Goal: Information Seeking & Learning: Learn about a topic

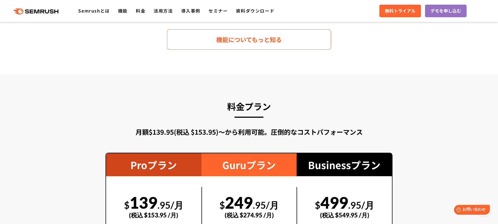
scroll to position [885, 0]
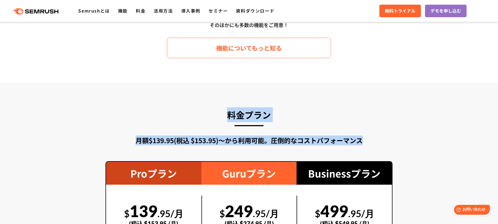
drag, startPoint x: 202, startPoint y: 120, endPoint x: 380, endPoint y: 144, distance: 180.0
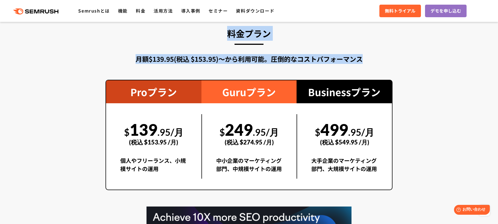
scroll to position [983, 0]
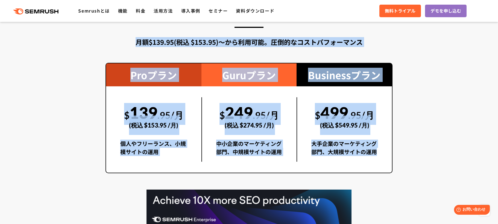
drag, startPoint x: 376, startPoint y: 169, endPoint x: 114, endPoint y: 43, distance: 290.6
click at [114, 43] on div "料金プラン 月額$139.95(税込 $153.95)〜から利用可能。圧倒的なコストパフォーマンス Proプラン $ 139 .95/月 (税込 $153.9…" at bounding box center [248, 137] width 287 height 257
click at [114, 43] on div "月額$139.95(税込 $153.95)〜から利用可能。圧倒的なコストパフォーマンス" at bounding box center [248, 42] width 287 height 10
drag, startPoint x: 114, startPoint y: 43, endPoint x: 380, endPoint y: 152, distance: 287.2
click at [380, 152] on div "料金プラン 月額$139.95(税込 $153.95)〜から利用可能。圧倒的なコストパフォーマンス Proプラン $ 139 .95/月 (税込 $153.9…" at bounding box center [248, 137] width 287 height 257
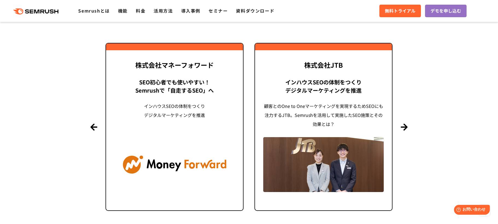
scroll to position [1338, 0]
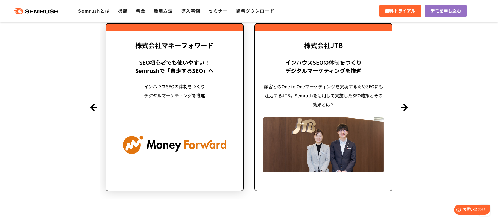
drag, startPoint x: 433, startPoint y: 187, endPoint x: 108, endPoint y: 49, distance: 353.7
click at [107, 47] on section "導入事例 世界1000万ユーザーが利用する Semrushの導入事例 Previous 株式会社LIXIL 「テクニカルSEOの実践でサイトを健全に Site…" at bounding box center [249, 79] width 498 height 288
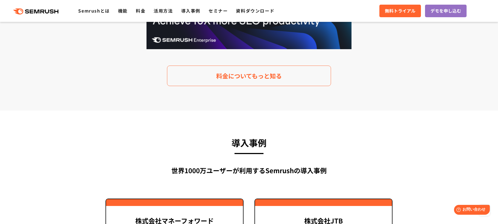
scroll to position [1162, 0]
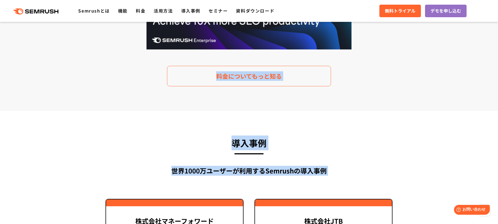
drag, startPoint x: 94, startPoint y: 77, endPoint x: 342, endPoint y: 177, distance: 266.7
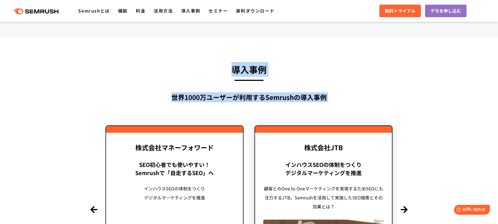
scroll to position [1293, 0]
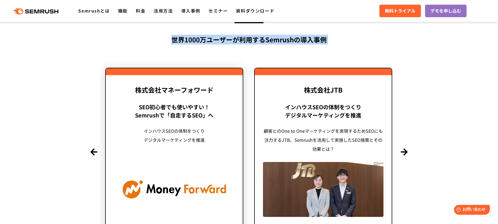
drag, startPoint x: 397, startPoint y: 196, endPoint x: 124, endPoint y: 70, distance: 300.0
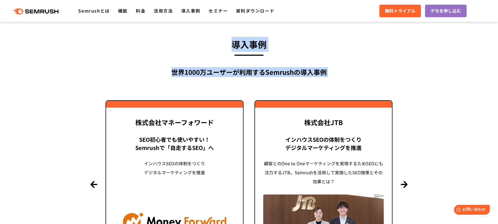
scroll to position [1261, 0]
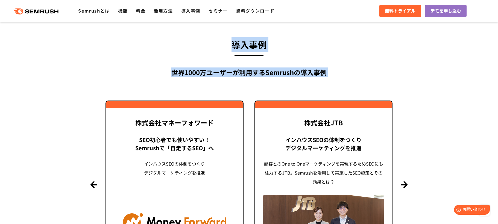
click at [134, 49] on h3 "導入事例" at bounding box center [248, 44] width 287 height 15
drag, startPoint x: 149, startPoint y: 55, endPoint x: 430, endPoint y: 213, distance: 322.4
click at [430, 213] on section "導入事例 世界1000万ユーザーが利用する Semrushの導入事例 Previous 株式会社LIXIL 「テクニカルSEOの実践でサイトを健全に Site…" at bounding box center [249, 157] width 498 height 288
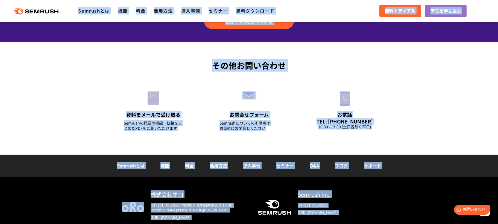
scroll to position [1900, 0]
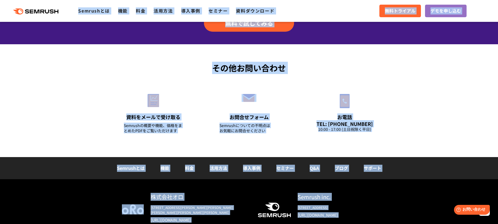
drag, startPoint x: 417, startPoint y: 217, endPoint x: 67, endPoint y: 5, distance: 409.0
click at [138, 11] on link "料金" at bounding box center [141, 10] width 10 height 7
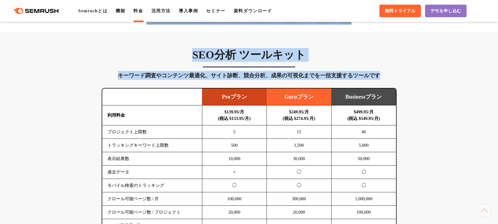
scroll to position [296, 0]
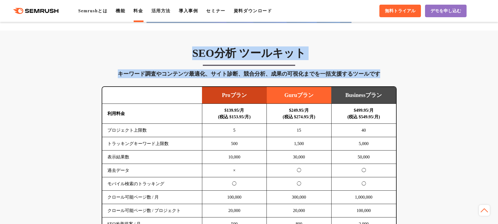
drag, startPoint x: 95, startPoint y: 46, endPoint x: 398, endPoint y: 212, distance: 345.2
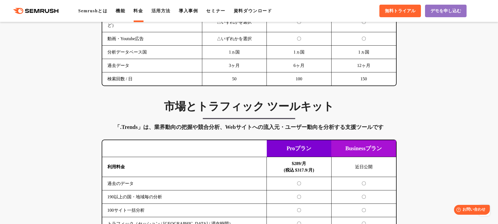
scroll to position [854, 0]
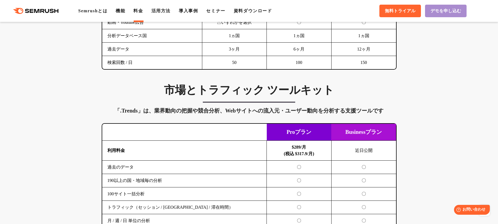
click at [442, 11] on span "デモを申し込む" at bounding box center [445, 11] width 31 height 6
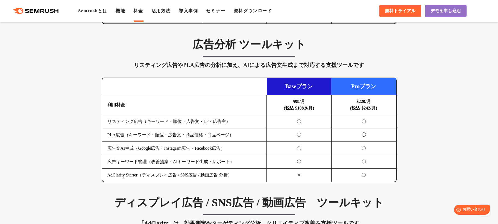
scroll to position [561, 0]
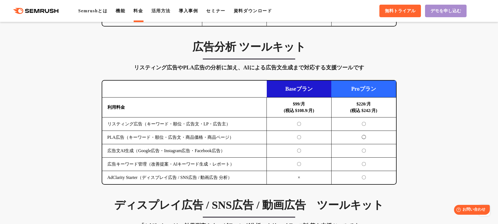
click at [458, 13] on span "デモを申し込む" at bounding box center [445, 11] width 31 height 6
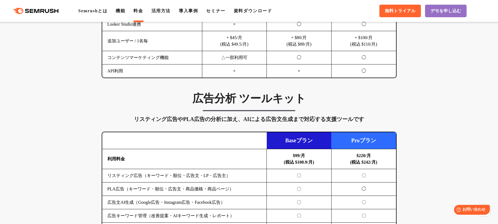
scroll to position [495, 0]
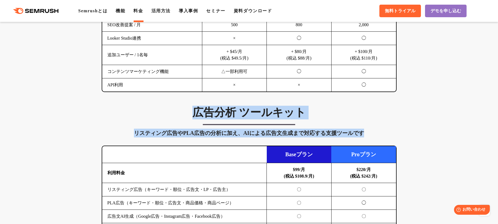
drag, startPoint x: 314, startPoint y: 142, endPoint x: 178, endPoint y: 114, distance: 138.1
click at [179, 114] on div "広告分析 ツールキット リスティング広告やPLA広告の分析に加え、AIによる広告文生成まで対応する支援ツールです 横にスワイプしてください Baseプラン P…" at bounding box center [249, 178] width 306 height 145
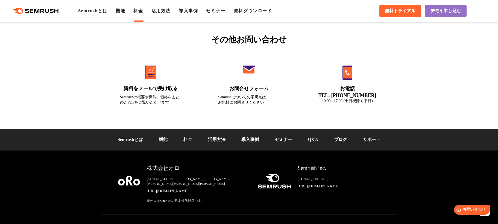
scroll to position [1866, 0]
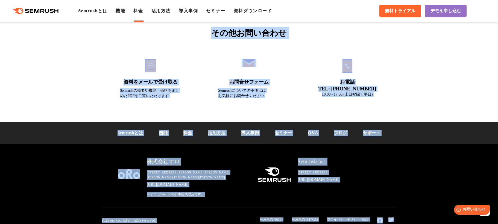
drag, startPoint x: 65, startPoint y: 52, endPoint x: 402, endPoint y: 214, distance: 374.1
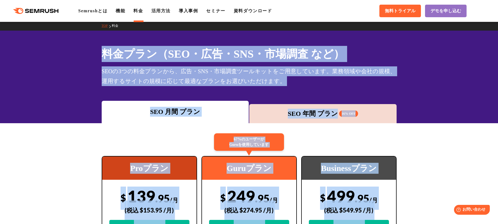
scroll to position [0, 0]
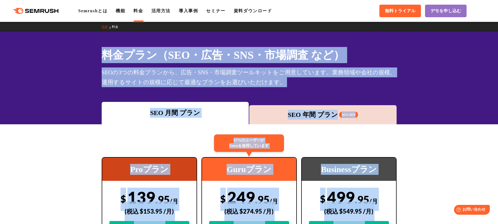
click at [404, 94] on div "料金プラン（SEO・広告・SNS・市場調査 など） SEOの3つの料金プランから、広告・SNS・市場調査ツールキットをご用意しています。業務領域や会社の規模、…" at bounding box center [249, 78] width 498 height 93
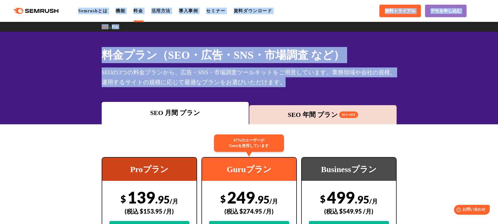
drag, startPoint x: 404, startPoint y: 94, endPoint x: 8, endPoint y: 8, distance: 405.1
click at [106, 58] on h1 "料金プラン（SEO・広告・SNS・市場調査 など）" at bounding box center [249, 55] width 295 height 16
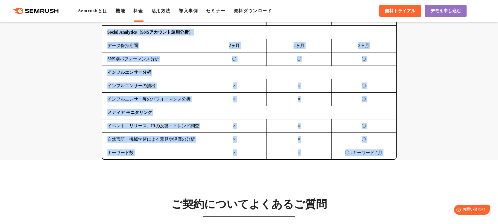
scroll to position [1849, 0]
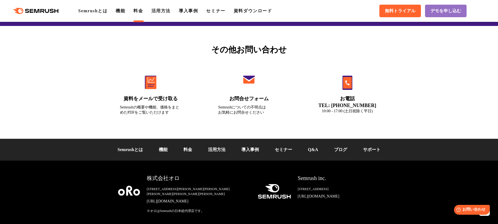
drag, startPoint x: 104, startPoint y: 57, endPoint x: 399, endPoint y: 212, distance: 333.4
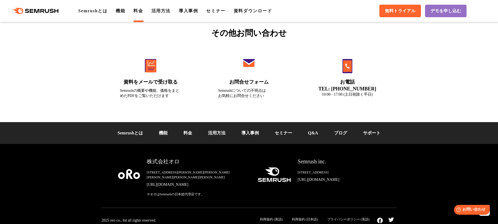
click at [408, 210] on div "株式会社オロ 〒153-0063　東京都目黒区目黒3-9-1 目黒須田ビル https://www.oro.com/ja/ ※オロはSemrushの日本総代理…" at bounding box center [249, 186] width 498 height 85
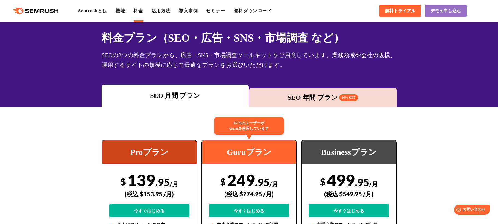
scroll to position [0, 0]
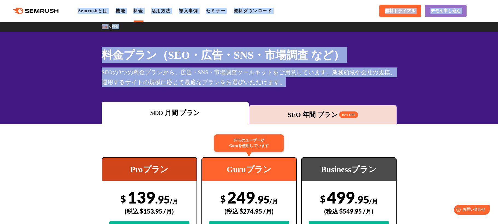
drag, startPoint x: 204, startPoint y: 89, endPoint x: 7, endPoint y: 6, distance: 213.2
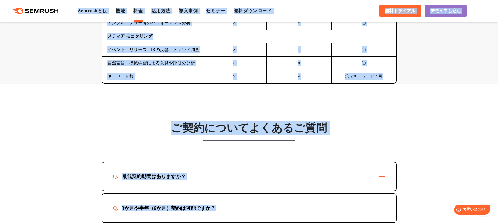
scroll to position [1866, 0]
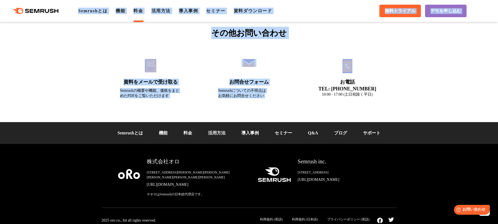
drag, startPoint x: 6, startPoint y: 5, endPoint x: 444, endPoint y: 216, distance: 486.7
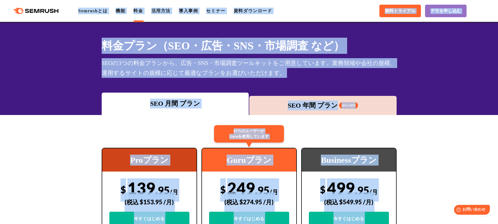
scroll to position [0, 0]
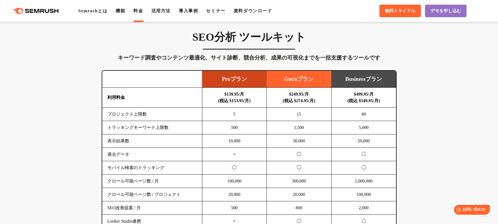
scroll to position [309, 0]
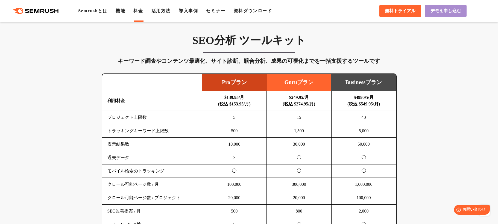
click at [452, 13] on span "デモを申し込む" at bounding box center [445, 11] width 31 height 6
click at [403, 6] on link "無料トライアル" at bounding box center [400, 11] width 42 height 13
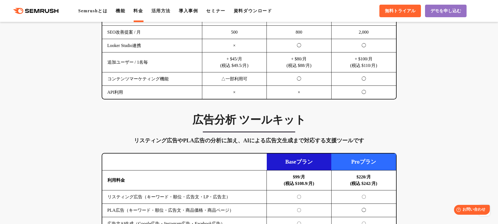
scroll to position [491, 0]
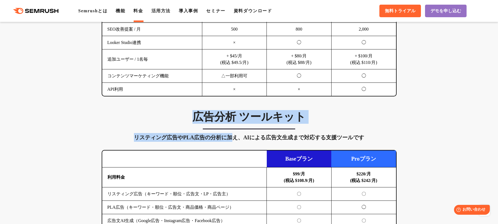
drag, startPoint x: 175, startPoint y: 121, endPoint x: 235, endPoint y: 136, distance: 61.5
click at [235, 136] on div "広告分析 ツールキット リスティング広告やPLA広告の分析に加え、AIによる広告文生成まで対応する支援ツールです 横にスワイプしてください Baseプラン P…" at bounding box center [249, 182] width 306 height 145
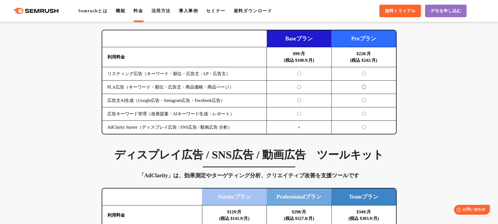
scroll to position [622, 0]
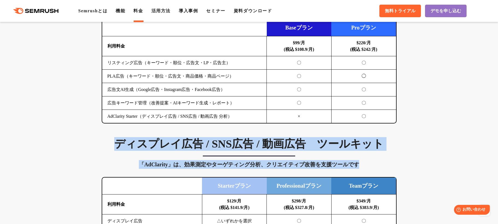
drag, startPoint x: 111, startPoint y: 146, endPoint x: 387, endPoint y: 169, distance: 277.7
click at [387, 169] on div "ディスプレイ広告 / SNS広告 / 動画広告　ツールキット 「AdClarity」は、効果測定やターゲティング分析、クリエイティブ改善を支援ツールです 横に…" at bounding box center [249, 219] width 306 height 164
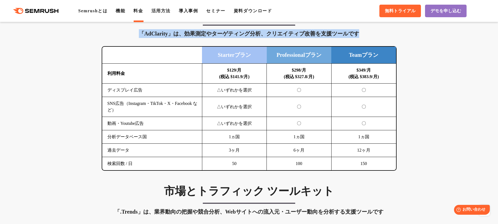
scroll to position [753, 0]
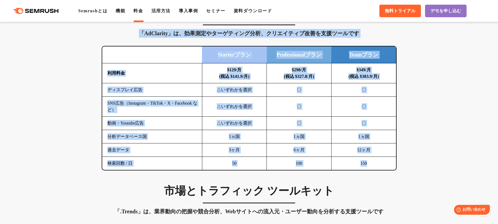
drag, startPoint x: 385, startPoint y: 168, endPoint x: 110, endPoint y: 36, distance: 305.2
click at [110, 36] on div "ディスプレイ広告 / SNS広告 / 動画広告　ツールキット 「AdClarity」は、効果測定やターゲティング分析、クリエイティブ改善を支援ツールです 横に…" at bounding box center [249, 88] width 306 height 164
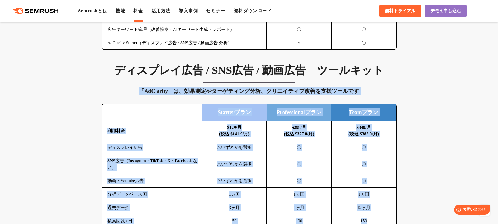
scroll to position [687, 0]
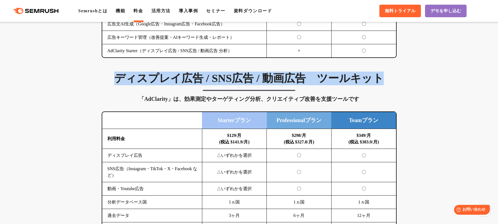
drag, startPoint x: 393, startPoint y: 81, endPoint x: 101, endPoint y: 73, distance: 292.5
click at [101, 73] on div "ディスプレイ広告 / SNS広告 / 動画広告　ツールキット 「AdClarity」は、効果測定やターゲティング分析、クリエイティブ改善を支援ツールです 横に…" at bounding box center [249, 154] width 306 height 164
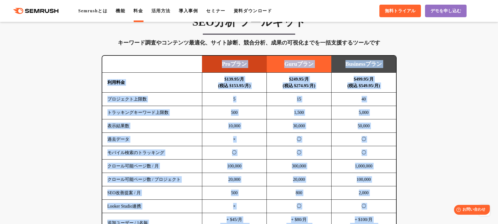
scroll to position [327, 0]
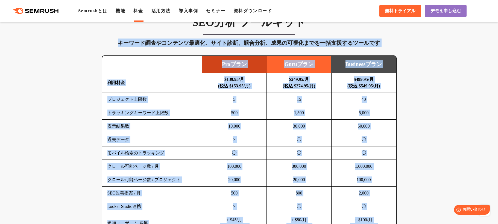
drag, startPoint x: 378, startPoint y: 121, endPoint x: 108, endPoint y: 43, distance: 280.8
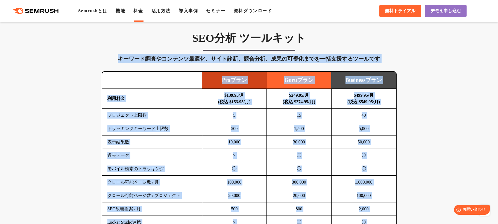
scroll to position [294, 0]
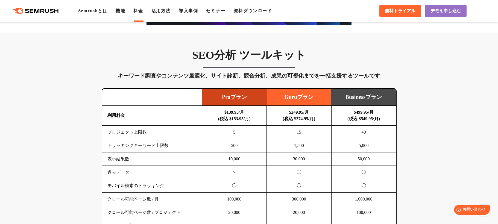
click at [316, 61] on h3 "SEO分析 ツールキット" at bounding box center [249, 55] width 295 height 14
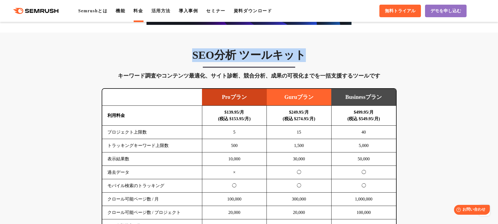
drag, startPoint x: 316, startPoint y: 61, endPoint x: 177, endPoint y: 57, distance: 139.2
click at [177, 57] on h3 "SEO分析 ツールキット" at bounding box center [249, 55] width 295 height 14
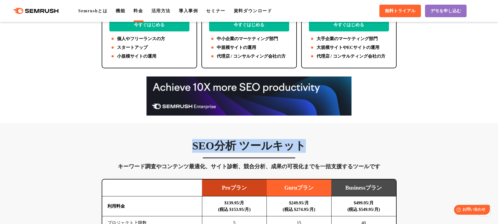
scroll to position [196, 0]
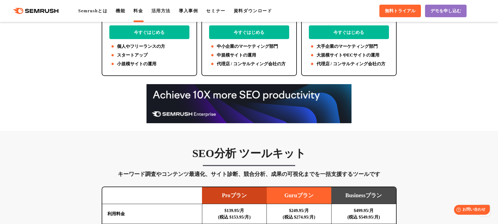
click at [368, 112] on div at bounding box center [249, 103] width 306 height 39
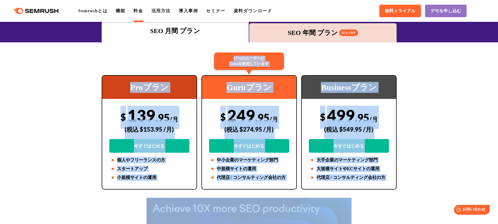
scroll to position [64, 0]
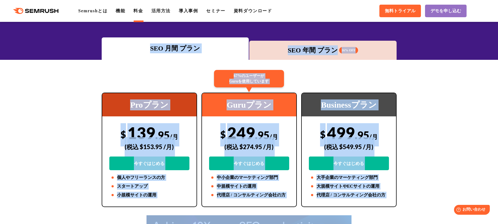
drag, startPoint x: 368, startPoint y: 112, endPoint x: 101, endPoint y: 49, distance: 274.2
click at [84, 49] on div "SEO 月間 プラン SEO 年間 プラン 16% OFF" at bounding box center [249, 48] width 498 height 22
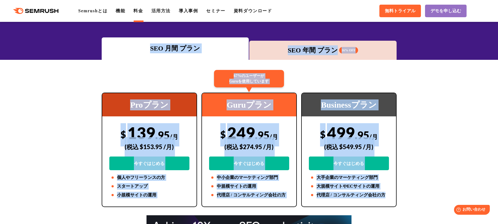
drag, startPoint x: 84, startPoint y: 49, endPoint x: 392, endPoint y: 198, distance: 342.2
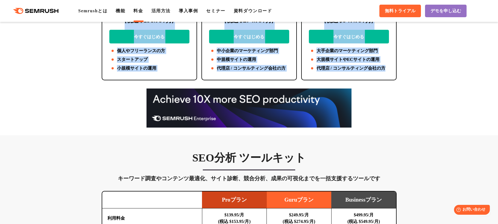
scroll to position [196, 0]
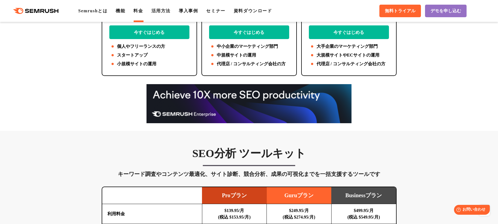
click at [122, 99] on div at bounding box center [249, 103] width 306 height 39
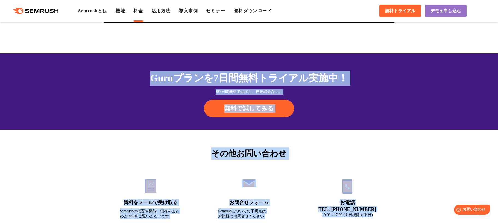
scroll to position [1866, 0]
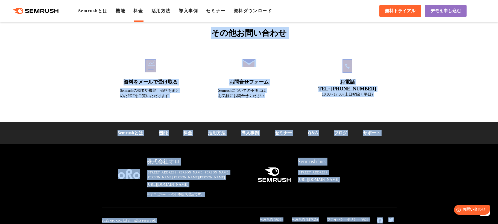
drag, startPoint x: 122, startPoint y: 98, endPoint x: 398, endPoint y: 218, distance: 300.1
click at [398, 218] on div "株式会社オロ 〒153-0063　東京都目黒区目黒3-9-1 目黒須田ビル https://www.oro.com/ja/ ※オロはSemrushの日本総代理…" at bounding box center [249, 191] width 306 height 66
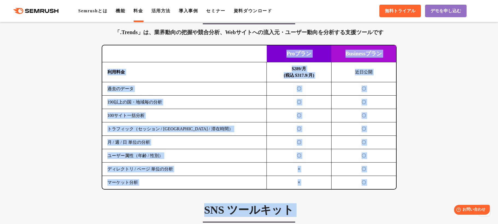
scroll to position [886, 0]
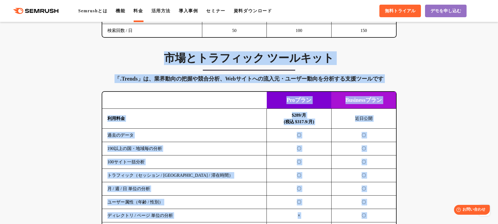
drag, startPoint x: 398, startPoint y: 218, endPoint x: 99, endPoint y: 61, distance: 337.2
click at [99, 61] on div ".cls-1 {fill: #fff;} .cls {fill: #FF642D;} .cls {fill: #FF642D;} .cls {fill: #F…" at bounding box center [249, 172] width 498 height 2073
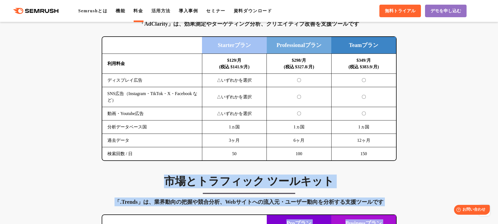
scroll to position [755, 0]
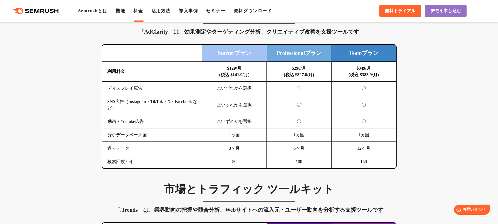
click at [414, 166] on div "SEO分析 ツールキット キーワード調査やコンテンツ最適化、サイト診断、競合分析、成果の可視化までを一括支援するツールです 横にスワイプしてください Proプ…" at bounding box center [249, 175] width 498 height 1207
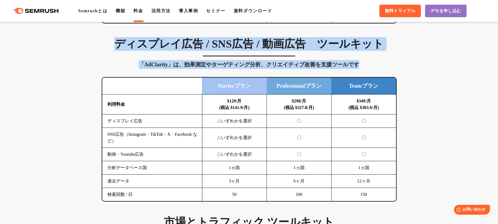
drag, startPoint x: 414, startPoint y: 166, endPoint x: 98, endPoint y: 40, distance: 340.7
click at [98, 40] on div "SEO分析 ツールキット キーワード調査やコンテンツ最適化、サイト診断、競合分析、成果の可視化までを一括支援するツールです 横にスワイプしてください Proプ…" at bounding box center [249, 208] width 498 height 1207
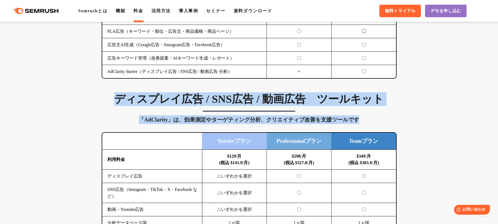
scroll to position [656, 0]
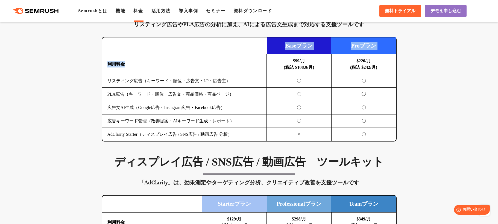
scroll to position [591, 0]
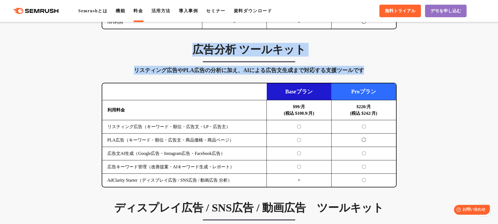
drag, startPoint x: 406, startPoint y: 87, endPoint x: 105, endPoint y: 44, distance: 304.4
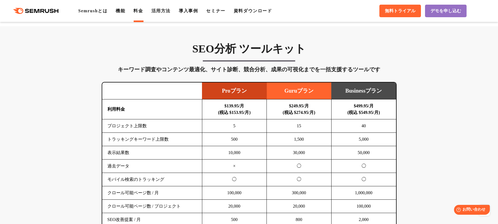
scroll to position [296, 0]
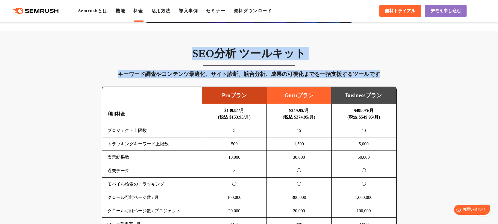
drag, startPoint x: 408, startPoint y: 124, endPoint x: 101, endPoint y: 56, distance: 314.7
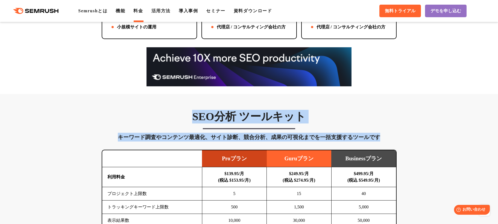
scroll to position [230, 0]
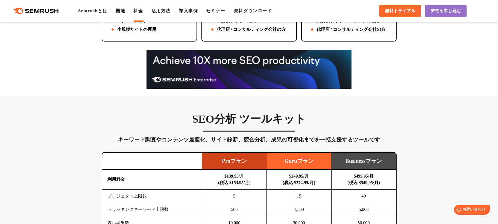
click at [401, 84] on div at bounding box center [249, 69] width 306 height 39
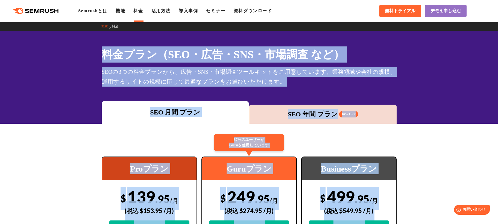
scroll to position [0, 0]
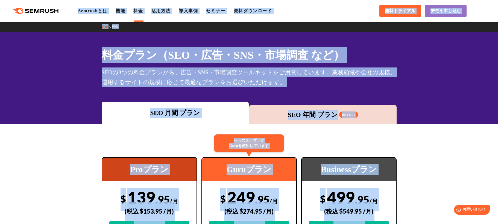
drag, startPoint x: 401, startPoint y: 84, endPoint x: 6, endPoint y: 2, distance: 402.9
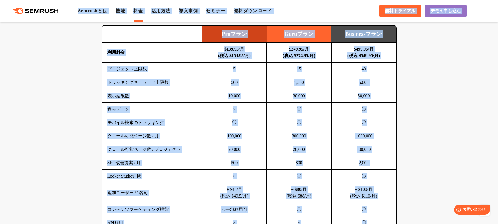
scroll to position [567, 0]
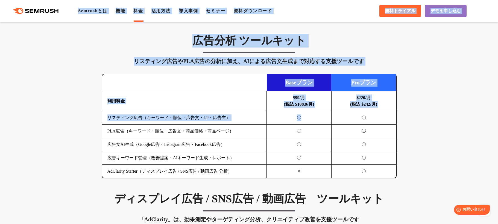
drag, startPoint x: 6, startPoint y: 4, endPoint x: 314, endPoint y: 118, distance: 328.3
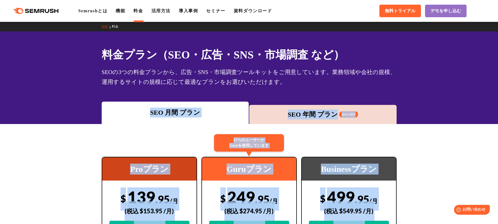
scroll to position [0, 0]
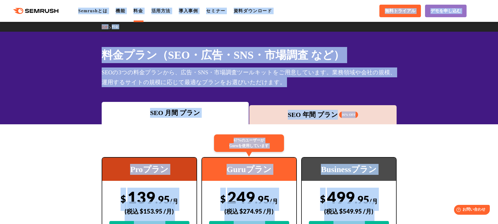
drag, startPoint x: 403, startPoint y: 214, endPoint x: 11, endPoint y: 7, distance: 443.4
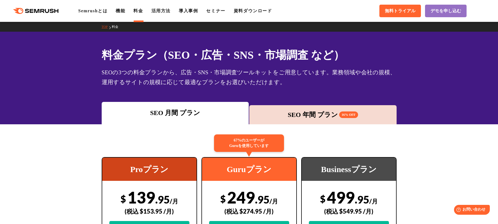
click at [7, 2] on header ".cls-1 {fill: #fff;} .cls {fill: #FF642D;} .cls {fill: #FF642D;} .cls {fill: #F…" at bounding box center [249, 11] width 498 height 22
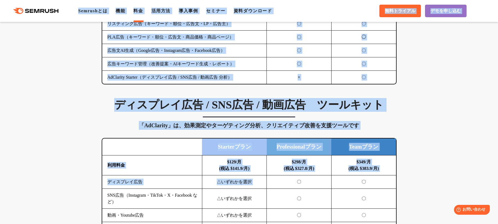
scroll to position [683, 0]
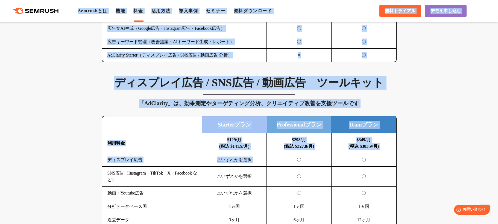
drag, startPoint x: 7, startPoint y: 2, endPoint x: 292, endPoint y: 154, distance: 322.7
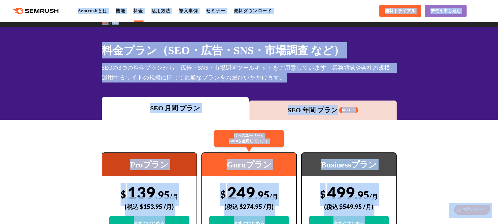
scroll to position [0, 0]
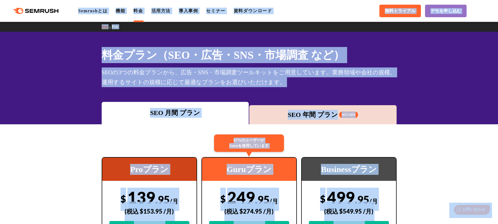
click at [372, 108] on div "SEO 年間 プラン 16% OFF" at bounding box center [322, 114] width 147 height 19
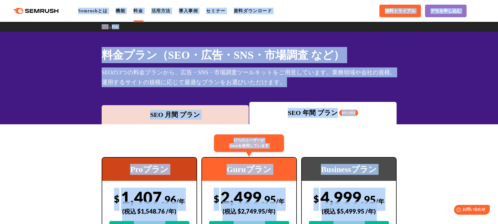
drag, startPoint x: 413, startPoint y: 214, endPoint x: 9, endPoint y: 10, distance: 452.0
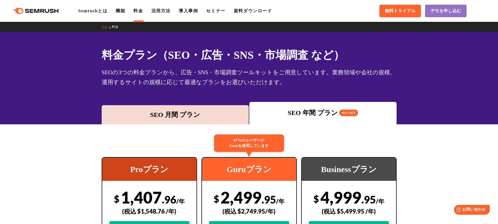
click at [7, 6] on div ".cls {fill: #FF642D;} .cls {fill: #FF642D;} Semrushとは 機能 料金 活用方法 導入事例 セミナー 資料ダウ…" at bounding box center [249, 11] width 498 height 16
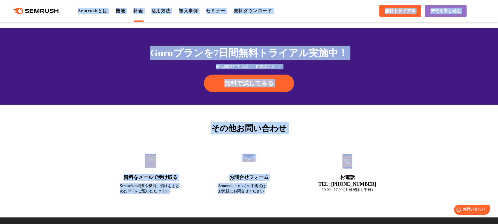
scroll to position [1866, 0]
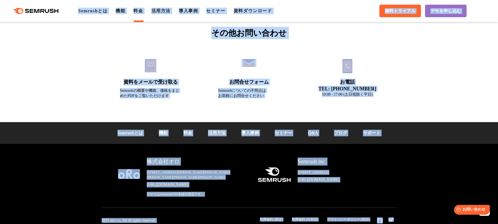
drag, startPoint x: 7, startPoint y: 6, endPoint x: 415, endPoint y: 215, distance: 458.6
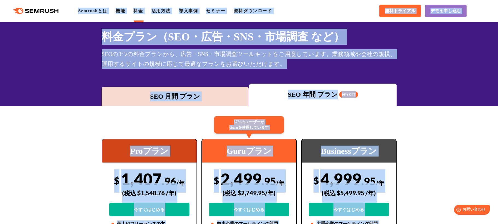
scroll to position [33, 0]
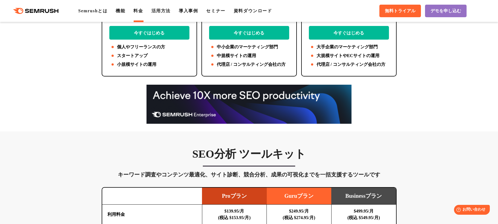
scroll to position [196, 0]
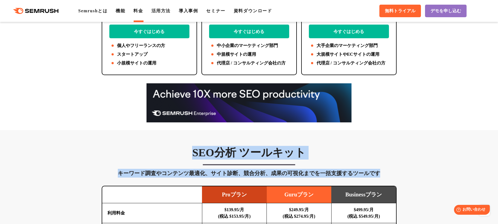
drag, startPoint x: 179, startPoint y: 154, endPoint x: 385, endPoint y: 175, distance: 206.6
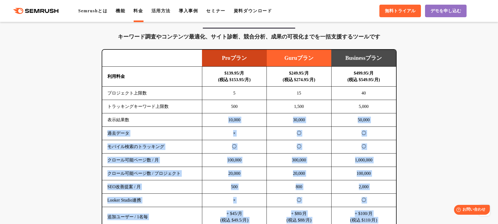
scroll to position [303, 0]
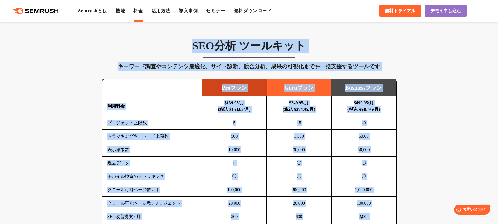
drag, startPoint x: 357, startPoint y: 169, endPoint x: 118, endPoint y: 48, distance: 267.7
click at [118, 48] on h3 "SEO分析 ツールキット" at bounding box center [249, 46] width 295 height 14
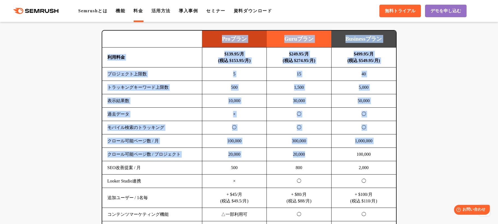
scroll to position [369, 0]
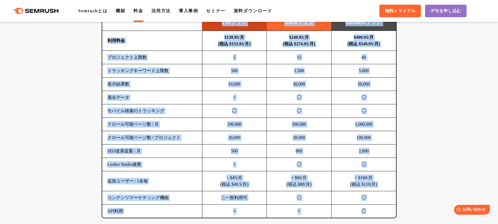
drag, startPoint x: 118, startPoint y: 48, endPoint x: 385, endPoint y: 213, distance: 314.3
click at [385, 213] on div "SEO分析 ツールキット キーワード調査やコンテンツ最適化、サイト診断、競合分析、成果の可視化までを一括支援するツールです 横にスワイプしてください Proプ…" at bounding box center [249, 95] width 306 height 245
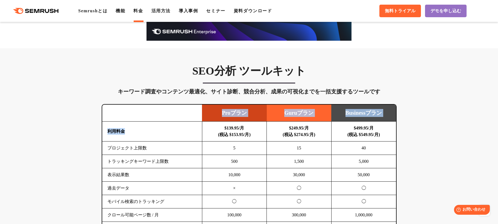
scroll to position [270, 0]
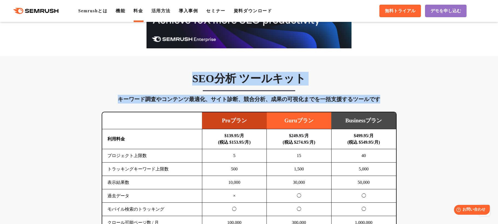
drag, startPoint x: 410, startPoint y: 216, endPoint x: 128, endPoint y: 78, distance: 314.6
click at [131, 75] on h3 "SEO分析 ツールキット" at bounding box center [249, 79] width 295 height 14
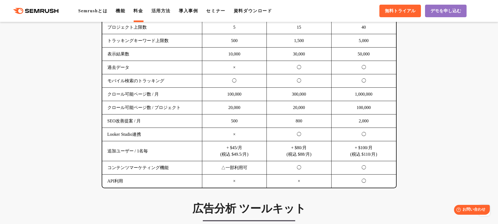
scroll to position [402, 0]
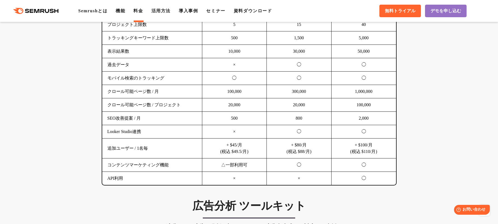
drag, startPoint x: 131, startPoint y: 75, endPoint x: 401, endPoint y: 175, distance: 287.4
click at [401, 174] on div "SEO分析 ツールキット キーワード調査やコンテンツ最適化、サイト診断、競合分析、成果の可視化までを一括支援するツールです 横にスワイプしてください Proプ…" at bounding box center [249, 63] width 306 height 245
click at [401, 176] on div "SEO分析 ツールキット キーワード調査やコンテンツ最適化、サイト診断、競合分析、成果の可視化までを一括支援するツールです 横にスワイプしてください Proプ…" at bounding box center [249, 63] width 306 height 245
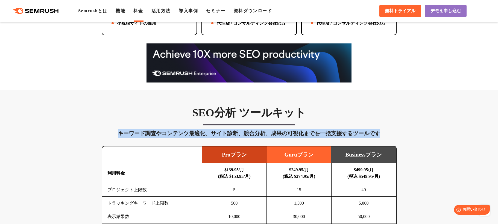
scroll to position [236, 0]
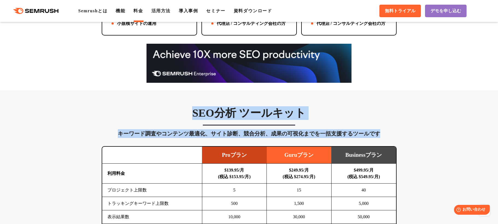
drag, startPoint x: 401, startPoint y: 176, endPoint x: 166, endPoint y: 111, distance: 243.5
click at [166, 108] on h3 "SEO分析 ツールキット" at bounding box center [249, 113] width 295 height 14
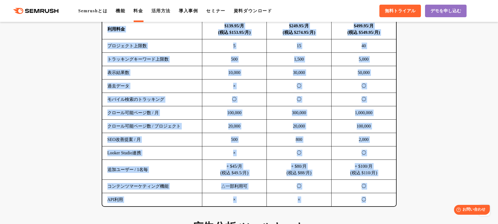
scroll to position [400, 0]
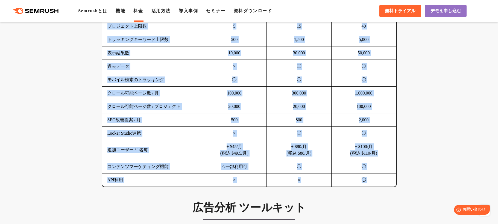
drag, startPoint x: 166, startPoint y: 110, endPoint x: 377, endPoint y: 190, distance: 226.1
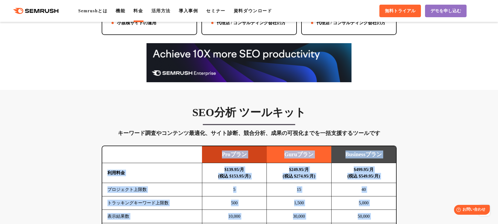
scroll to position [236, 0]
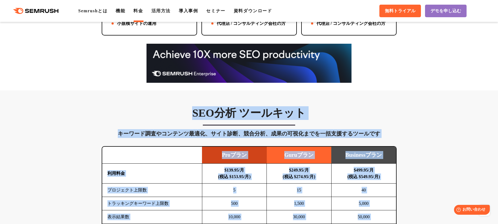
drag, startPoint x: 406, startPoint y: 189, endPoint x: 171, endPoint y: 109, distance: 247.9
click at [172, 107] on h3 "SEO分析 ツールキット" at bounding box center [249, 113] width 295 height 14
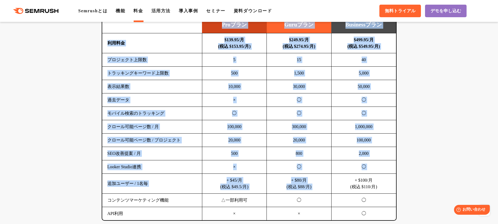
scroll to position [367, 0]
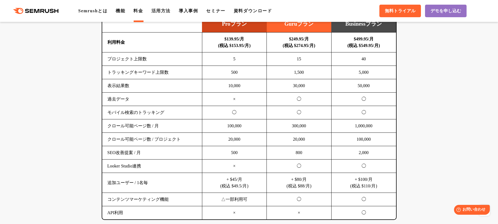
drag, startPoint x: 171, startPoint y: 111, endPoint x: 397, endPoint y: 213, distance: 247.5
click at [397, 213] on div "SEO分析 ツールキット キーワード調査やコンテンツ最適化、サイト診断、競合分析、成果の可視化までを一括支援するツールです 横にスワイプしてください Proプ…" at bounding box center [249, 97] width 306 height 245
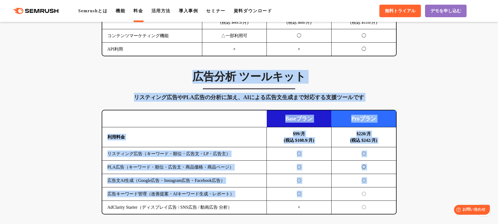
scroll to position [532, 0]
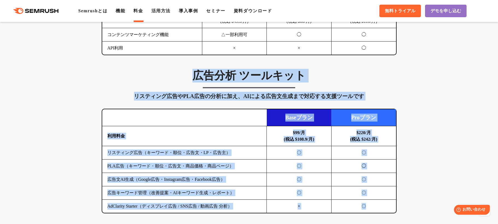
drag, startPoint x: 191, startPoint y: 111, endPoint x: 380, endPoint y: 207, distance: 212.6
click at [380, 207] on div "広告分析 ツールキット リスティング広告やPLA広告の分析に加え、AIによる広告文生成まで対応する支援ツールです 横にスワイプしてください Baseプラン P…" at bounding box center [249, 141] width 306 height 145
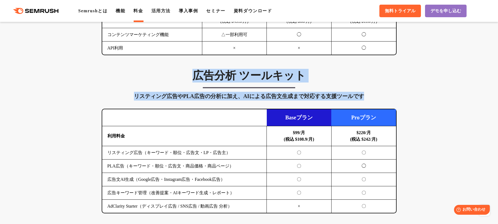
drag, startPoint x: 409, startPoint y: 213, endPoint x: 129, endPoint y: 79, distance: 310.1
click at [155, 83] on div "広告分析 ツールキット リスティング広告やPLA広告の分析に加え、AIによる広告文生成まで対応する支援ツールです 横にスワイプしてください Baseプラン P…" at bounding box center [249, 141] width 306 height 145
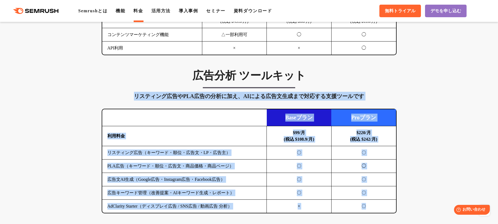
drag, startPoint x: 155, startPoint y: 83, endPoint x: 390, endPoint y: 208, distance: 266.7
click at [390, 208] on div "広告分析 ツールキット リスティング広告やPLA広告の分析に加え、AIによる広告文生成まで対応する支援ツールです 横にスワイプしてください Baseプラン P…" at bounding box center [249, 141] width 306 height 145
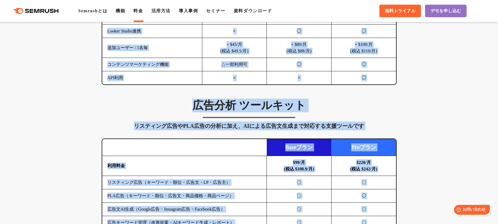
scroll to position [488, 0]
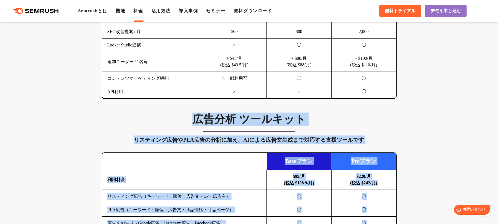
drag, startPoint x: 387, startPoint y: 193, endPoint x: 195, endPoint y: 117, distance: 207.0
click at [194, 117] on h3 "広告分析 ツールキット" at bounding box center [249, 120] width 295 height 14
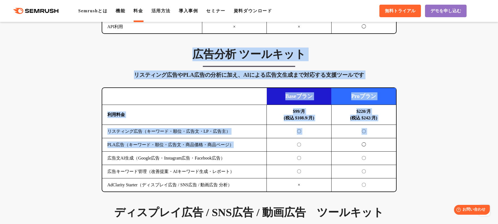
scroll to position [554, 0]
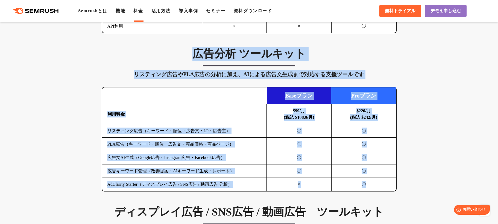
drag, startPoint x: 194, startPoint y: 117, endPoint x: 394, endPoint y: 188, distance: 212.1
click at [394, 188] on div "広告分析 ツールキット リスティング広告やPLA広告の分析に加え、AIによる広告文生成まで対応する支援ツールです 横にスワイプしてください Baseプラン P…" at bounding box center [249, 119] width 306 height 145
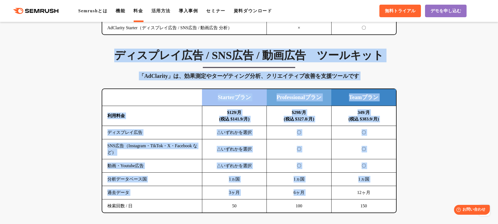
scroll to position [750, 0]
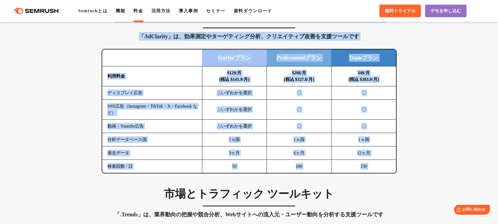
drag, startPoint x: 103, startPoint y: 84, endPoint x: 366, endPoint y: 186, distance: 282.2
click at [366, 186] on div "SEO分析 ツールキット キーワード調査やコンテンツ最適化、サイト診断、競合分析、成果の可視化までを一括支援するツールです 横にスワイプしてください Proプ…" at bounding box center [249, 180] width 498 height 1207
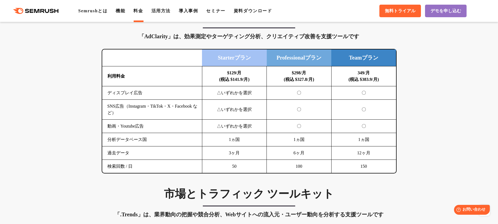
click at [369, 181] on div "SEO分析 ツールキット キーワード調査やコンテンツ最適化、サイト診断、競合分析、成果の可視化までを一括支援するツールです 横にスワイプしてください Proプ…" at bounding box center [249, 180] width 498 height 1207
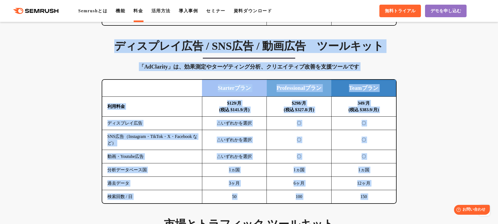
scroll to position [717, 0]
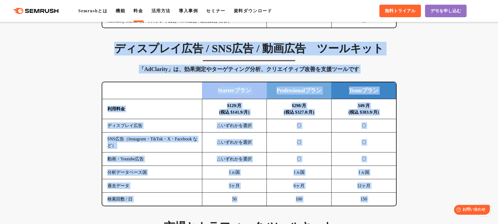
drag, startPoint x: 369, startPoint y: 181, endPoint x: 110, endPoint y: 52, distance: 289.1
click at [110, 52] on div "SEO分析 ツールキット キーワード調査やコンテンツ最適化、サイト診断、競合分析、成果の可視化までを一括支援するツールです 横にスワイプしてください Proプ…" at bounding box center [249, 212] width 498 height 1207
click at [109, 50] on h3 "ディスプレイ広告 / SNS広告 / 動画広告　ツールキット" at bounding box center [249, 49] width 295 height 14
drag, startPoint x: 109, startPoint y: 50, endPoint x: 396, endPoint y: 201, distance: 324.4
click at [395, 200] on div "ディスプレイ広告 / SNS広告 / 動画広告　ツールキット 「AdClarity」は、効果測定やターゲティング分析、クリエイティブ改善を支援ツールです 横に…" at bounding box center [249, 124] width 306 height 164
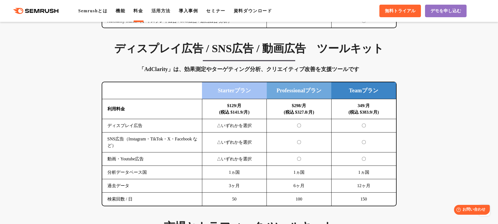
click at [402, 203] on div "SEO分析 ツールキット キーワード調査やコンテンツ最適化、サイト診断、競合分析、成果の可視化までを一括支援するツールです 横にスワイプしてください Proプ…" at bounding box center [249, 212] width 498 height 1207
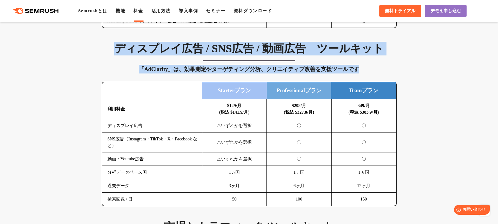
drag, startPoint x: 402, startPoint y: 203, endPoint x: 99, endPoint y: 48, distance: 340.4
click at [99, 48] on div "SEO分析 ツールキット キーワード調査やコンテンツ最適化、サイト診断、競合分析、成果の可視化までを一括支援するツールです 横にスワイプしてください Proプ…" at bounding box center [249, 212] width 498 height 1207
click at [102, 47] on h3 "ディスプレイ広告 / SNS広告 / 動画広告　ツールキット" at bounding box center [249, 49] width 295 height 14
drag, startPoint x: 102, startPoint y: 47, endPoint x: 403, endPoint y: 192, distance: 334.0
click at [403, 192] on div "SEO分析 ツールキット キーワード調査やコンテンツ最適化、サイト診断、競合分析、成果の可視化までを一括支援するツールです 横にスワイプしてください Proプ…" at bounding box center [249, 212] width 498 height 1207
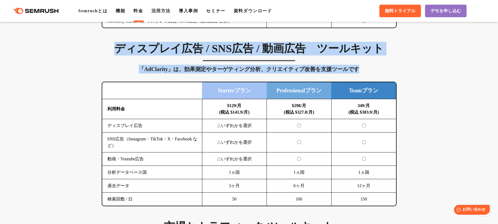
click at [401, 201] on div "ディスプレイ広告 / SNS広告 / 動画広告　ツールキット 「AdClarity」は、効果測定やターゲティング分析、クリエイティブ改善を支援ツールです 横に…" at bounding box center [249, 124] width 306 height 164
drag, startPoint x: 401, startPoint y: 201, endPoint x: 110, endPoint y: 49, distance: 328.1
click at [110, 49] on div "ディスプレイ広告 / SNS広告 / 動画広告　ツールキット 「AdClarity」は、効果測定やターゲティング分析、クリエイティブ改善を支援ツールです 横に…" at bounding box center [249, 124] width 306 height 164
click at [110, 49] on h3 "ディスプレイ広告 / SNS広告 / 動画広告　ツールキット" at bounding box center [249, 49] width 295 height 14
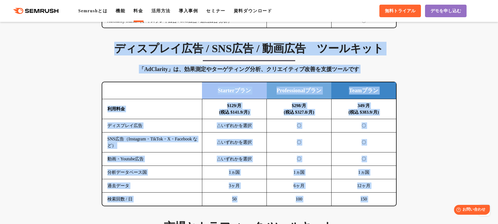
drag, startPoint x: 110, startPoint y: 49, endPoint x: 389, endPoint y: 207, distance: 320.4
click at [389, 207] on div "SEO分析 ツールキット キーワード調査やコンテンツ最適化、サイト診断、競合分析、成果の可視化までを一括支援するツールです 横にスワイプしてください Proプ…" at bounding box center [249, 212] width 498 height 1207
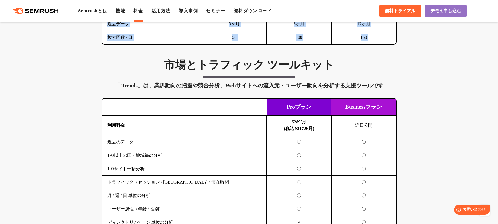
scroll to position [908, 0]
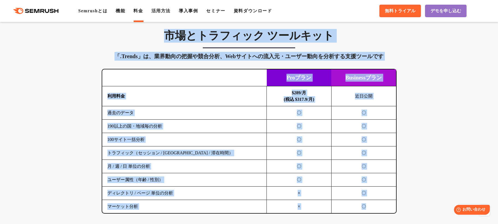
drag, startPoint x: 389, startPoint y: 207, endPoint x: 152, endPoint y: 33, distance: 294.4
click at [152, 33] on div "市場とトラフィック ツールキット 「.Trends」は、業界動向の把握や競合分析、Webサイトへの流入元・ユーザー動向を分析する支援ツールです 横にスワイプし…" at bounding box center [249, 121] width 306 height 185
click at [152, 33] on h3 "市場とトラフィック ツールキット" at bounding box center [249, 36] width 295 height 14
drag, startPoint x: 152, startPoint y: 33, endPoint x: 386, endPoint y: 213, distance: 294.9
click at [386, 213] on div "市場とトラフィック ツールキット 「.Trends」は、業界動向の把握や競合分析、Webサイトへの流入元・ユーザー動向を分析する支援ツールです 横にスワイプし…" at bounding box center [249, 121] width 306 height 185
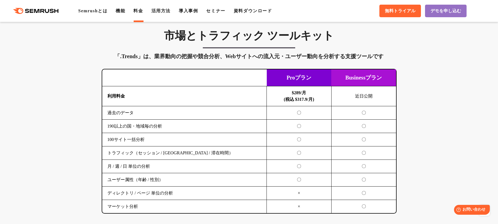
click at [403, 204] on div "SEO分析 ツールキット キーワード調査やコンテンツ最適化、サイト診断、競合分析、成果の可視化までを一括支援するツールです 横にスワイプしてください Proプ…" at bounding box center [249, 21] width 498 height 1207
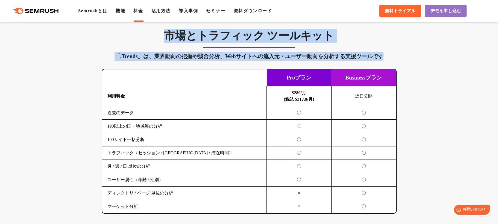
drag, startPoint x: 403, startPoint y: 204, endPoint x: 169, endPoint y: 38, distance: 287.0
click at [169, 38] on div "SEO分析 ツールキット キーワード調査やコンテンツ最適化、サイト診断、競合分析、成果の可視化までを一括支援するツールです 横にスワイプしてください Proプ…" at bounding box center [249, 21] width 498 height 1207
click at [159, 37] on h3 "市場とトラフィック ツールキット" at bounding box center [249, 36] width 295 height 14
drag, startPoint x: 159, startPoint y: 37, endPoint x: 399, endPoint y: 211, distance: 296.4
click at [399, 211] on div "市場とトラフィック ツールキット 「.Trends」は、業界動向の把握や競合分析、Webサイトへの流入元・ユーザー動向を分析する支援ツールです 横にスワイプし…" at bounding box center [249, 121] width 306 height 185
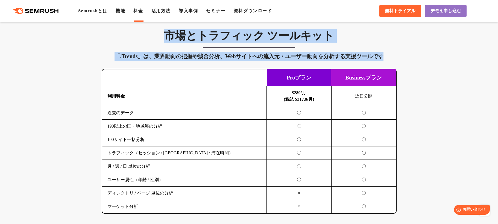
click at [399, 211] on div "市場とトラフィック ツールキット 「.Trends」は、業界動向の把握や競合分析、Webサイトへの流入元・ユーザー動向を分析する支援ツールです 横にスワイプし…" at bounding box center [249, 121] width 306 height 185
drag, startPoint x: 399, startPoint y: 211, endPoint x: 122, endPoint y: 39, distance: 326.6
click at [122, 39] on div "市場とトラフィック ツールキット 「.Trends」は、業界動向の把握や競合分析、Webサイトへの流入元・ユーザー動向を分析する支援ツールです 横にスワイプし…" at bounding box center [249, 121] width 306 height 185
click at [121, 39] on h3 "市場とトラフィック ツールキット" at bounding box center [249, 36] width 295 height 14
drag, startPoint x: 121, startPoint y: 39, endPoint x: 401, endPoint y: 208, distance: 326.6
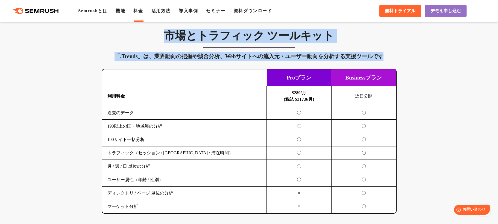
click at [399, 204] on div "市場とトラフィック ツールキット 「.Trends」は、業界動向の把握や競合分析、Webサイトへの流入元・ユーザー動向を分析する支援ツールです 横にスワイプし…" at bounding box center [249, 121] width 306 height 185
click at [404, 213] on div "SEO分析 ツールキット キーワード調査やコンテンツ最適化、サイト診断、競合分析、成果の可視化までを一括支援するツールです 横にスワイプしてください Proプ…" at bounding box center [249, 21] width 498 height 1207
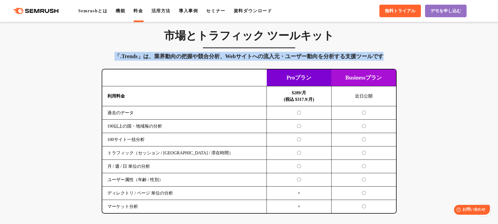
drag, startPoint x: 404, startPoint y: 209, endPoint x: 148, endPoint y: 43, distance: 305.4
click at [148, 43] on div "SEO分析 ツールキット キーワード調査やコンテンツ最適化、サイト診断、競合分析、成果の可視化までを一括支援するツールです 横にスワイプしてください Proプ…" at bounding box center [249, 21] width 498 height 1207
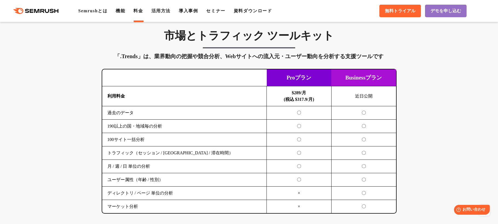
click at [148, 40] on h3 "市場とトラフィック ツールキット" at bounding box center [249, 36] width 295 height 14
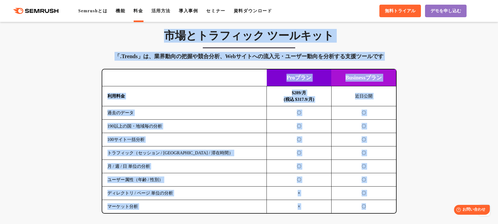
drag, startPoint x: 148, startPoint y: 40, endPoint x: 390, endPoint y: 212, distance: 297.5
click at [390, 212] on div "市場とトラフィック ツールキット 「.Trends」は、業界動向の把握や競合分析、Webサイトへの流入元・ユーザー動向を分析する支援ツールです 横にスワイプし…" at bounding box center [249, 121] width 306 height 185
click at [376, 209] on td "〇" at bounding box center [363, 206] width 65 height 13
drag, startPoint x: 376, startPoint y: 209, endPoint x: 164, endPoint y: 38, distance: 271.6
click at [164, 38] on div "市場とトラフィック ツールキット 「.Trends」は、業界動向の把握や競合分析、Webサイトへの流入元・ユーザー動向を分析する支援ツールです 横にスワイプし…" at bounding box center [249, 121] width 306 height 185
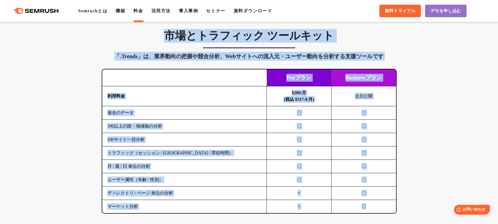
click at [164, 38] on h3 "市場とトラフィック ツールキット" at bounding box center [249, 36] width 295 height 14
drag, startPoint x: 164, startPoint y: 38, endPoint x: 375, endPoint y: 208, distance: 270.4
click at [375, 208] on div "市場とトラフィック ツールキット 「.Trends」は、業界動向の把握や競合分析、Webサイトへの流入元・ユーザー動向を分析する支援ツールです 横にスワイプし…" at bounding box center [249, 121] width 306 height 185
click at [375, 208] on td "〇" at bounding box center [363, 206] width 65 height 13
drag, startPoint x: 375, startPoint y: 208, endPoint x: 168, endPoint y: 37, distance: 268.4
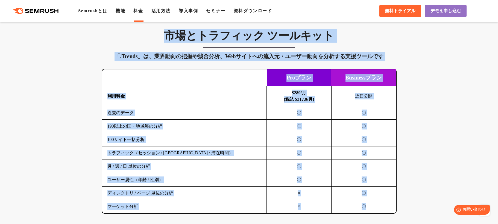
click at [168, 37] on div "市場とトラフィック ツールキット 「.Trends」は、業界動向の把握や競合分析、Webサイトへの流入元・ユーザー動向を分析する支援ツールです 横にスワイプし…" at bounding box center [249, 121] width 306 height 185
click at [167, 39] on h3 "市場とトラフィック ツールキット" at bounding box center [249, 36] width 295 height 14
drag, startPoint x: 168, startPoint y: 33, endPoint x: 383, endPoint y: 209, distance: 278.2
click at [383, 209] on div "市場とトラフィック ツールキット 「.Trends」は、業界動向の把握や競合分析、Webサイトへの流入元・ユーザー動向を分析する支援ツールです 横にスワイプし…" at bounding box center [249, 121] width 306 height 185
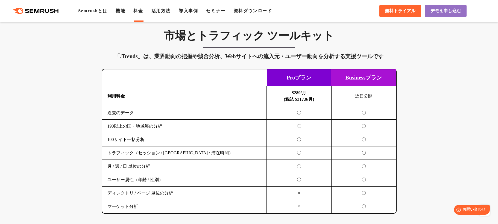
click at [422, 208] on div "SEO分析 ツールキット キーワード調査やコンテンツ最適化、サイト診断、競合分析、成果の可視化までを一括支援するツールです 横にスワイプしてください Proプ…" at bounding box center [249, 21] width 498 height 1207
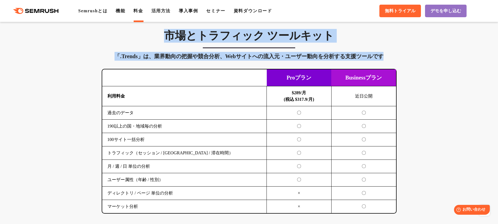
drag, startPoint x: 421, startPoint y: 209, endPoint x: 137, endPoint y: 37, distance: 332.1
click at [137, 37] on div "SEO分析 ツールキット キーワード調査やコンテンツ最適化、サイト診断、競合分析、成果の可視化までを一括支援するツールです 横にスワイプしてください Proプ…" at bounding box center [249, 21] width 498 height 1207
click at [139, 36] on h3 "市場とトラフィック ツールキット" at bounding box center [249, 36] width 295 height 14
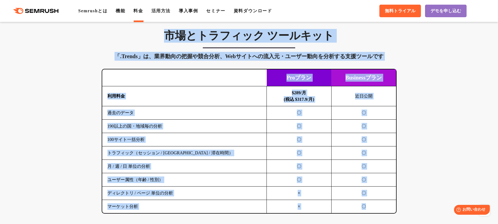
drag, startPoint x: 139, startPoint y: 36, endPoint x: 390, endPoint y: 207, distance: 304.3
click at [390, 207] on div "市場とトラフィック ツールキット 「.Trends」は、業界動向の把握や競合分析、Webサイトへの流入元・ユーザー動向を分析する支援ツールです 横にスワイプし…" at bounding box center [249, 121] width 306 height 185
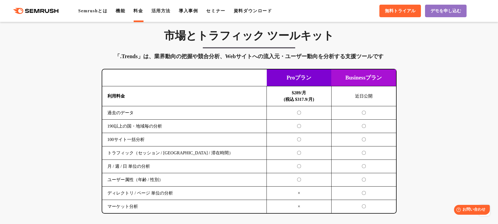
click at [402, 208] on div "SEO分析 ツールキット キーワード調査やコンテンツ最適化、サイト診断、競合分析、成果の可視化までを一括支援するツールです 横にスワイプしてください Proプ…" at bounding box center [249, 21] width 498 height 1207
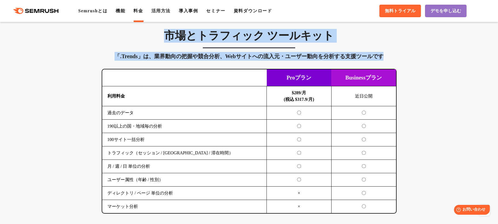
drag, startPoint x: 402, startPoint y: 208, endPoint x: 118, endPoint y: 41, distance: 329.3
click at [118, 41] on div "SEO分析 ツールキット キーワード調査やコンテンツ最適化、サイト診断、競合分析、成果の可視化までを一括支援するツールです 横にスワイプしてください Proプ…" at bounding box center [249, 21] width 498 height 1207
click at [118, 41] on h3 "市場とトラフィック ツールキット" at bounding box center [249, 36] width 295 height 14
drag, startPoint x: 118, startPoint y: 41, endPoint x: 398, endPoint y: 212, distance: 328.0
click at [398, 212] on div "市場とトラフィック ツールキット 「.Trends」は、業界動向の把握や競合分析、Webサイトへの流入元・ユーザー動向を分析する支援ツールです 横にスワイプし…" at bounding box center [249, 121] width 306 height 185
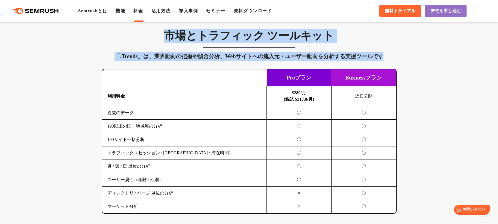
click at [402, 212] on div "市場とトラフィック ツールキット 「.Trends」は、業界動向の把握や競合分析、Webサイトへの流入元・ユーザー動向を分析する支援ツールです 横にスワイプし…" at bounding box center [249, 121] width 306 height 185
drag, startPoint x: 402, startPoint y: 212, endPoint x: 158, endPoint y: 37, distance: 300.3
click at [158, 37] on div "市場とトラフィック ツールキット 「.Trends」は、業界動向の把握や競合分析、Webサイトへの流入元・ユーザー動向を分析する支援ツールです 横にスワイプし…" at bounding box center [249, 121] width 306 height 185
click at [158, 37] on h3 "市場とトラフィック ツールキット" at bounding box center [249, 36] width 295 height 14
drag, startPoint x: 158, startPoint y: 37, endPoint x: 400, endPoint y: 214, distance: 300.2
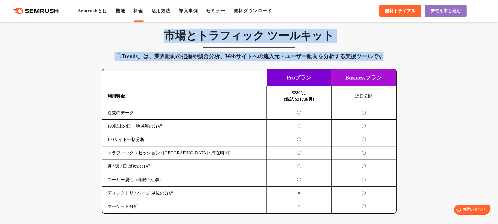
click at [400, 214] on div "SEO分析 ツールキット キーワード調査やコンテンツ最適化、サイト診断、競合分析、成果の可視化までを一括支援するツールです 横にスワイプしてください Proプ…" at bounding box center [249, 21] width 498 height 1207
drag, startPoint x: 400, startPoint y: 214, endPoint x: 105, endPoint y: 42, distance: 341.6
click at [105, 42] on div "SEO分析 ツールキット キーワード調査やコンテンツ最適化、サイト診断、競合分析、成果の可視化までを一括支援するツールです 横にスワイプしてください Proプ…" at bounding box center [249, 21] width 498 height 1207
click at [105, 42] on h3 "市場とトラフィック ツールキット" at bounding box center [249, 36] width 295 height 14
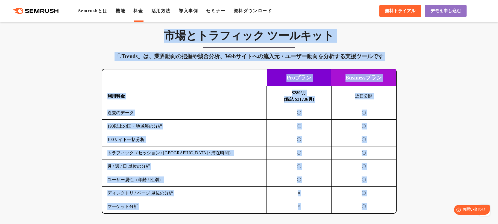
drag, startPoint x: 105, startPoint y: 42, endPoint x: 401, endPoint y: 215, distance: 343.1
click at [401, 215] on div "SEO分析 ツールキット キーワード調査やコンテンツ最適化、サイト診断、競合分析、成果の可視化までを一括支援するツールです 横にスワイプしてください Proプ…" at bounding box center [249, 21] width 498 height 1207
drag, startPoint x: 401, startPoint y: 215, endPoint x: 132, endPoint y: 41, distance: 320.3
click at [132, 41] on div "SEO分析 ツールキット キーワード調査やコンテンツ最適化、サイト診断、競合分析、成果の可視化までを一括支援するツールです 横にスワイプしてください Proプ…" at bounding box center [249, 21] width 498 height 1207
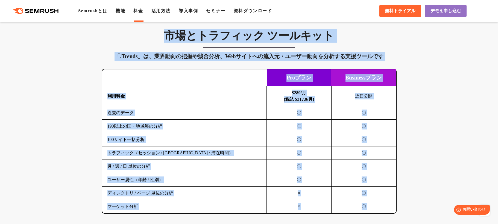
click at [132, 41] on h3 "市場とトラフィック ツールキット" at bounding box center [249, 36] width 295 height 14
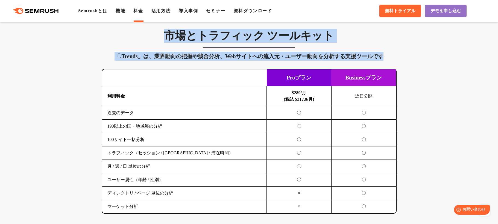
drag, startPoint x: 132, startPoint y: 41, endPoint x: 403, endPoint y: 213, distance: 321.2
click at [403, 213] on div "SEO分析 ツールキット キーワード調査やコンテンツ最適化、サイト診断、競合分析、成果の可視化までを一括支援するツールです 横にスワイプしてください Proプ…" at bounding box center [249, 21] width 498 height 1207
drag, startPoint x: 403, startPoint y: 213, endPoint x: 102, endPoint y: 41, distance: 347.2
click at [102, 41] on div "SEO分析 ツールキット キーワード調査やコンテンツ最適化、サイト診断、競合分析、成果の可視化までを一括支援するツールです 横にスワイプしてください Proプ…" at bounding box center [249, 21] width 498 height 1207
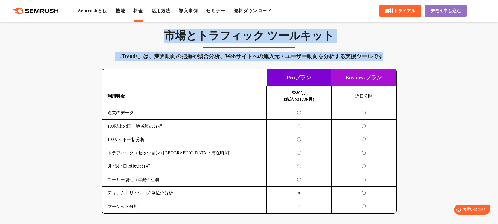
click at [102, 41] on h3 "市場とトラフィック ツールキット" at bounding box center [249, 36] width 295 height 14
drag, startPoint x: 102, startPoint y: 41, endPoint x: 401, endPoint y: 212, distance: 344.2
click at [401, 212] on div "市場とトラフィック ツールキット 「.Trends」は、業界動向の把握や競合分析、Webサイトへの流入元・ユーザー動向を分析する支援ツールです 横にスワイプし…" at bounding box center [249, 121] width 306 height 185
drag, startPoint x: 401, startPoint y: 212, endPoint x: 112, endPoint y: 39, distance: 336.3
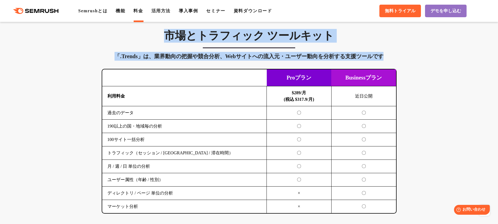
click at [112, 39] on div "市場とトラフィック ツールキット 「.Trends」は、業界動向の把握や競合分析、Webサイトへの流入元・ユーザー動向を分析する支援ツールです 横にスワイプし…" at bounding box center [249, 121] width 306 height 185
click at [112, 39] on h3 "市場とトラフィック ツールキット" at bounding box center [249, 36] width 295 height 14
drag, startPoint x: 112, startPoint y: 39, endPoint x: 408, endPoint y: 210, distance: 341.5
click at [408, 210] on div "SEO分析 ツールキット キーワード調査やコンテンツ最適化、サイト診断、競合分析、成果の可視化までを一括支援するツールです 横にスワイプしてください Proプ…" at bounding box center [249, 21] width 498 height 1207
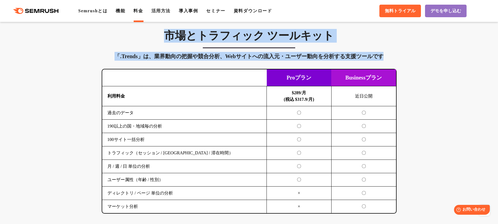
drag, startPoint x: 408, startPoint y: 210, endPoint x: 145, endPoint y: 40, distance: 313.3
click at [145, 40] on div "SEO分析 ツールキット キーワード調査やコンテンツ最適化、サイト診断、競合分析、成果の可視化までを一括支援するツールです 横にスワイプしてください Proプ…" at bounding box center [249, 21] width 498 height 1207
click at [145, 40] on h3 "市場とトラフィック ツールキット" at bounding box center [249, 36] width 295 height 14
drag, startPoint x: 145, startPoint y: 40, endPoint x: 414, endPoint y: 206, distance: 316.7
click at [415, 204] on div "SEO分析 ツールキット キーワード調査やコンテンツ最適化、サイト診断、競合分析、成果の可視化までを一括支援するツールです 横にスワイプしてください Proプ…" at bounding box center [249, 21] width 498 height 1207
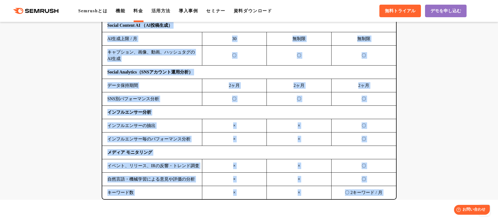
scroll to position [1334, 0]
drag, startPoint x: 194, startPoint y: 166, endPoint x: 401, endPoint y: 205, distance: 209.9
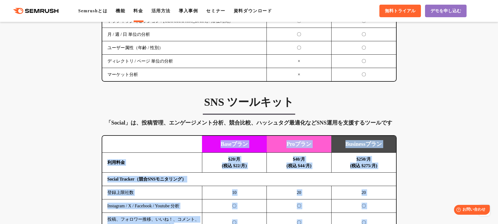
scroll to position [1020, 0]
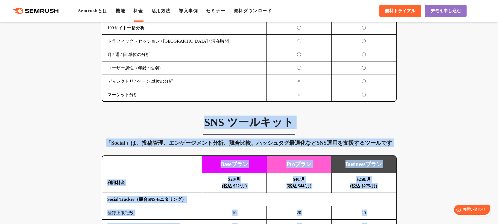
drag, startPoint x: 416, startPoint y: 204, endPoint x: 141, endPoint y: 126, distance: 285.6
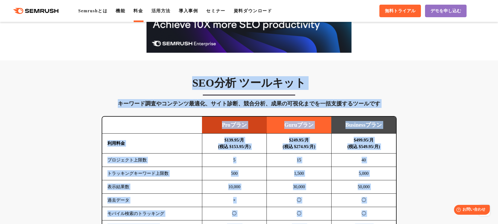
scroll to position [266, 0]
drag, startPoint x: 407, startPoint y: 166, endPoint x: 112, endPoint y: 67, distance: 311.4
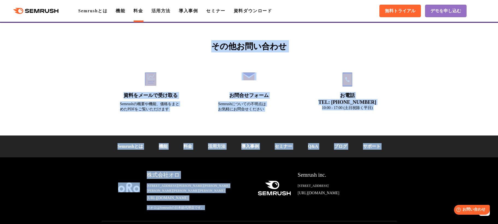
scroll to position [1866, 0]
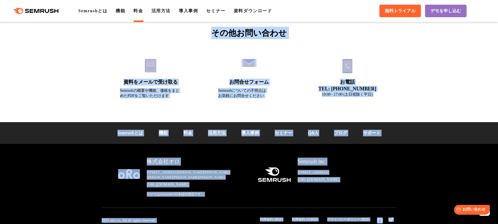
drag, startPoint x: 111, startPoint y: 72, endPoint x: 422, endPoint y: 216, distance: 342.3
click at [422, 216] on div "株式会社オロ 〒153-0063　東京都目黒区目黒3-9-1 目黒須田ビル https://www.oro.com/ja/ ※オロはSemrushの日本総代理…" at bounding box center [249, 186] width 498 height 85
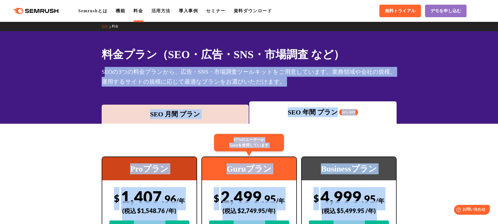
scroll to position [0, 0]
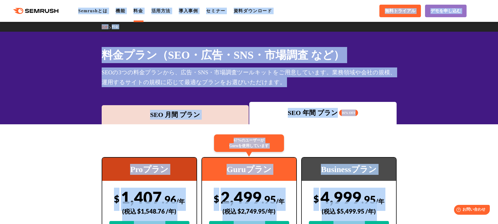
drag, startPoint x: 422, startPoint y: 216, endPoint x: 4, endPoint y: 7, distance: 466.6
click at [89, 63] on div "料金プラン（SEO・広告・SNS・市場調査 など） SEOの3つの料金プランから、広告・SNS・市場調査ツールキットをご用意しています。業務領域や会社の規模、…" at bounding box center [249, 78] width 498 height 93
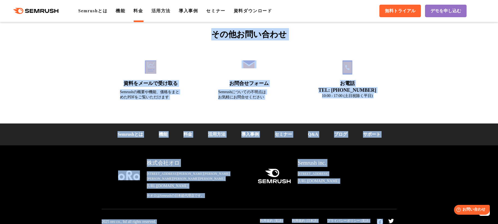
scroll to position [1866, 0]
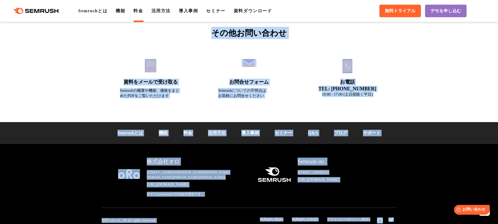
drag, startPoint x: 91, startPoint y: 54, endPoint x: 411, endPoint y: 221, distance: 360.4
click at [411, 221] on div "株式会社オロ 〒153-0063　東京都目黒区目黒3-9-1 目黒須田ビル https://www.oro.com/ja/ ※オロはSemrushの日本総代理…" at bounding box center [249, 186] width 498 height 85
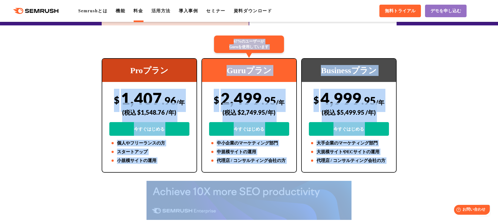
scroll to position [0, 0]
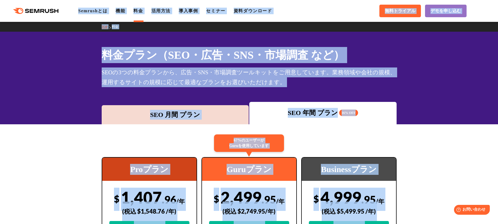
drag, startPoint x: 411, startPoint y: 221, endPoint x: 19, endPoint y: 8, distance: 446.2
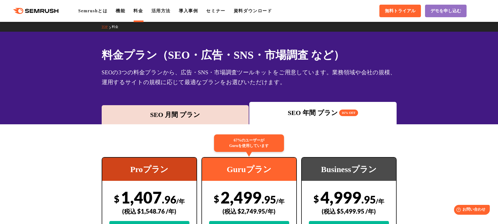
click at [8, 4] on div ".cls {fill: #FF642D;} .cls {fill: #FF642D;} Semrushとは 機能 料金 活用方法 導入事例 セミナー 資料ダウ…" at bounding box center [249, 11] width 498 height 16
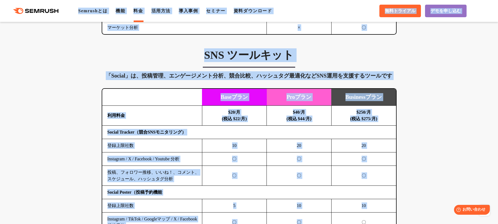
scroll to position [1159, 0]
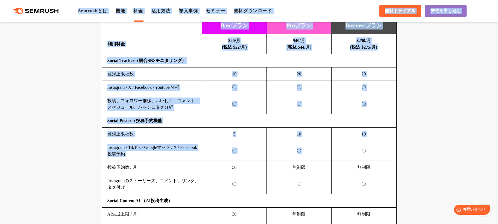
drag, startPoint x: 8, startPoint y: 4, endPoint x: 335, endPoint y: 154, distance: 360.3
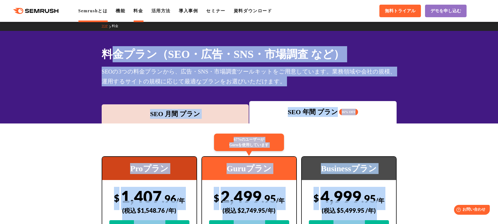
scroll to position [0, 0]
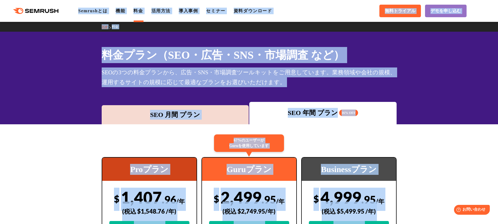
drag, startPoint x: 383, startPoint y: 189, endPoint x: 23, endPoint y: 4, distance: 404.7
drag, startPoint x: 402, startPoint y: 217, endPoint x: 20, endPoint y: 5, distance: 436.8
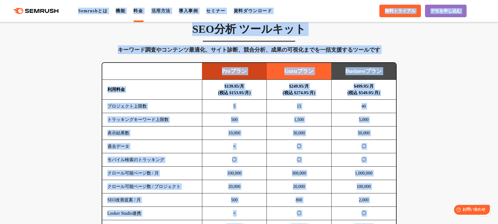
scroll to position [315, 0]
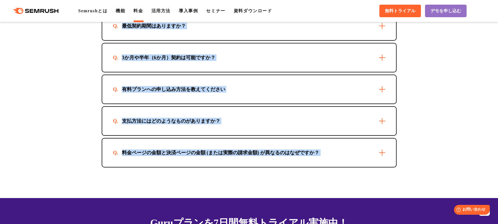
drag, startPoint x: 107, startPoint y: 36, endPoint x: 413, endPoint y: 204, distance: 349.1
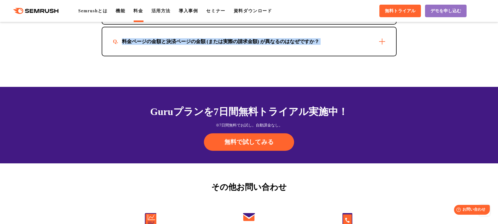
scroll to position [1688, 0]
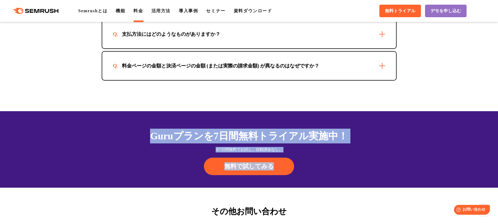
drag, startPoint x: 379, startPoint y: 182, endPoint x: 334, endPoint y: 117, distance: 78.9
click at [334, 117] on div "Guruプランを7日間 無料トライアル実施中！ ※7日間無料でお試し。自動課金なし。 無料で試してみる" at bounding box center [249, 149] width 498 height 76
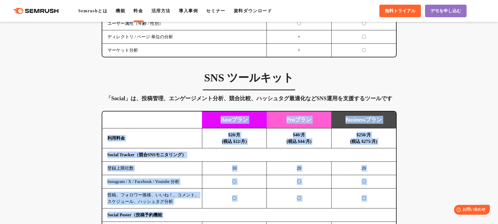
scroll to position [1042, 0]
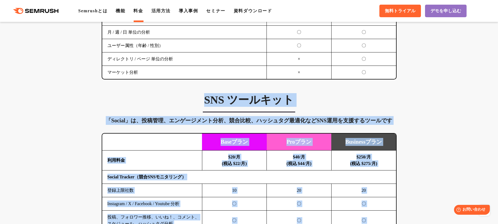
drag, startPoint x: 351, startPoint y: 165, endPoint x: 137, endPoint y: 103, distance: 223.0
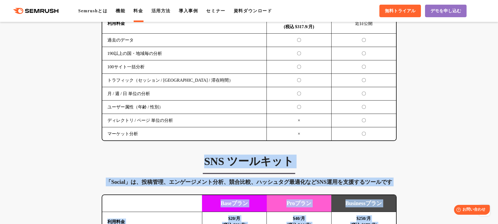
scroll to position [977, 0]
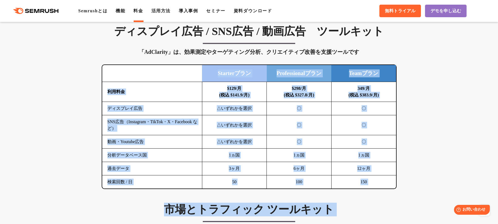
scroll to position [734, 0]
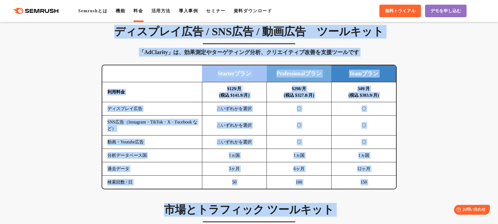
drag, startPoint x: 413, startPoint y: 140, endPoint x: 95, endPoint y: 34, distance: 334.7
click at [95, 34] on div "SEO分析 ツールキット キーワード調査やコンテンツ最適化、サイト診断、競合分析、成果の可視化までを一括支援するツールです 横にスワイプしてください Proプ…" at bounding box center [249, 195] width 498 height 1207
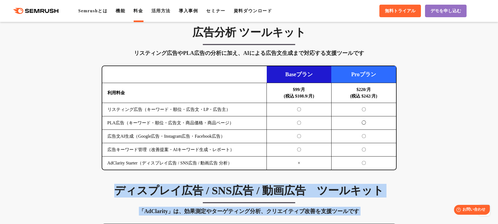
scroll to position [550, 0]
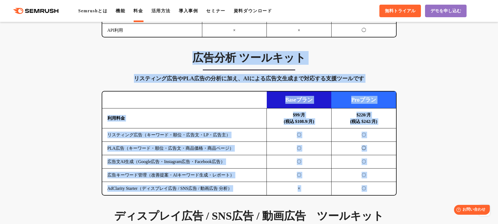
drag, startPoint x: 94, startPoint y: 50, endPoint x: 407, endPoint y: 207, distance: 349.9
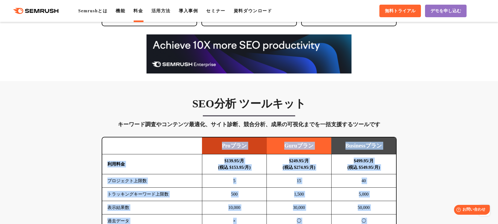
scroll to position [242, 0]
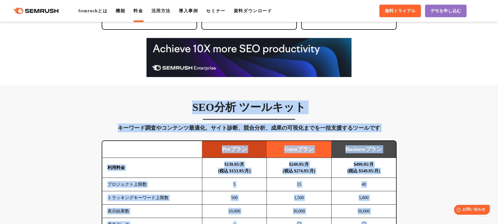
drag, startPoint x: 406, startPoint y: 202, endPoint x: 117, endPoint y: 107, distance: 303.6
click at [117, 107] on h3 "SEO分析 ツールキット" at bounding box center [249, 108] width 295 height 14
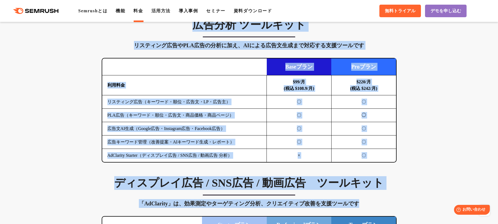
scroll to position [621, 0]
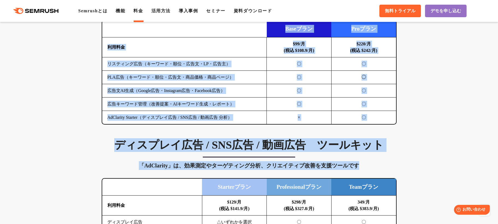
drag, startPoint x: 117, startPoint y: 107, endPoint x: 414, endPoint y: 176, distance: 304.7
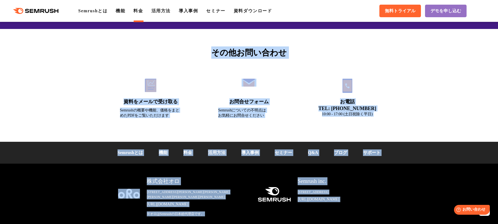
scroll to position [1866, 0]
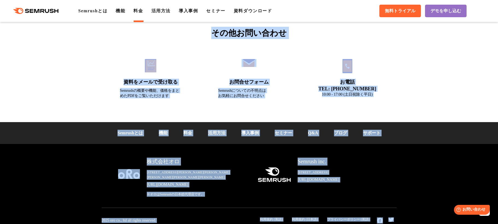
drag, startPoint x: 153, startPoint y: 129, endPoint x: 428, endPoint y: 223, distance: 290.7
click at [428, 218] on div "株式会社オロ 〒153-0063　東京都目黒区目黒3-9-1 目黒須田ビル https://www.oro.com/ja/ ※オロはSemrushの日本総代理…" at bounding box center [249, 186] width 498 height 85
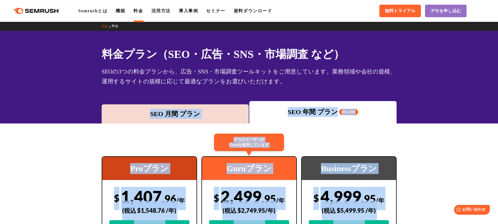
scroll to position [0, 0]
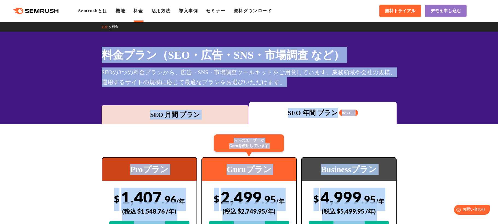
drag, startPoint x: 428, startPoint y: 218, endPoint x: 94, endPoint y: 55, distance: 371.8
click at [91, 55] on div "料金プラン（SEO・広告・SNS・市場調査 など） SEOの3つの料金プランから、広告・SNS・市場調査ツールキットをご用意しています。業務領域や会社の規模、…" at bounding box center [249, 78] width 498 height 93
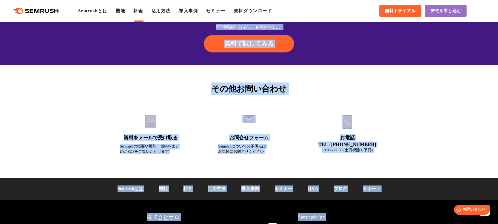
scroll to position [1866, 0]
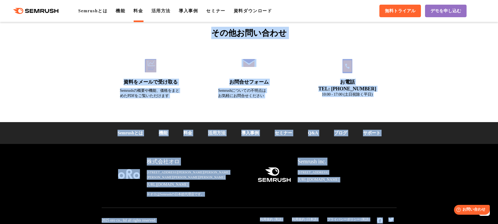
drag, startPoint x: 91, startPoint y: 55, endPoint x: 406, endPoint y: 216, distance: 353.7
click at [406, 216] on div "株式会社オロ 〒153-0063　東京都目黒区目黒3-9-1 目黒須田ビル https://www.oro.com/ja/ ※オロはSemrushの日本総代理…" at bounding box center [249, 186] width 498 height 85
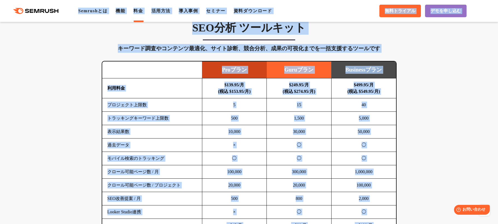
drag, startPoint x: 406, startPoint y: 216, endPoint x: 52, endPoint y: 6, distance: 411.1
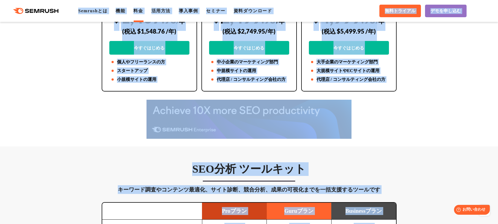
scroll to position [0, 0]
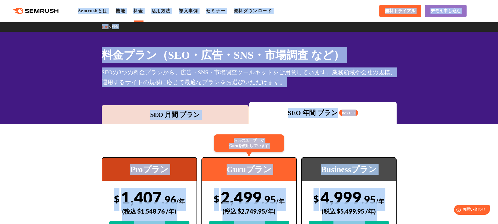
click at [73, 50] on div "料金プラン（SEO・広告・SNS・市場調査 など） SEOの3つの料金プランから、広告・SNS・市場調査ツールキットをご用意しています。業務領域や会社の規模、…" at bounding box center [249, 78] width 498 height 93
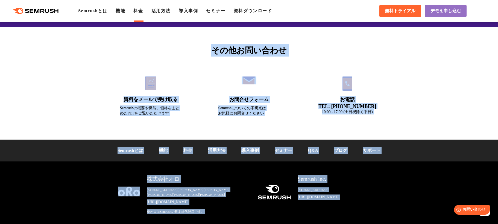
scroll to position [1866, 0]
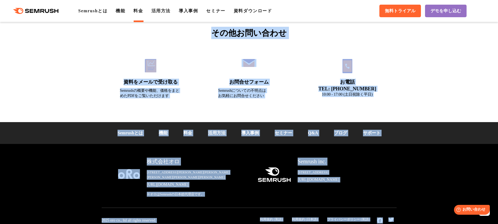
drag, startPoint x: 73, startPoint y: 50, endPoint x: 484, endPoint y: 235, distance: 450.3
click at [429, 216] on div "株式会社オロ 〒153-0063　東京都目黒区目黒3-9-1 目黒須田ビル https://www.oro.com/ja/ ※オロはSemrushの日本総代理…" at bounding box center [249, 186] width 498 height 85
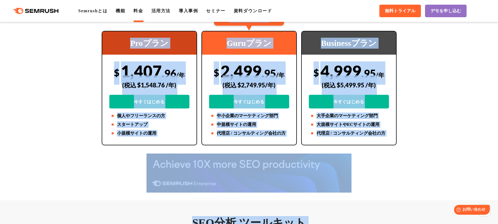
scroll to position [0, 0]
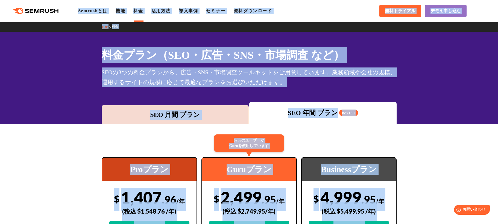
drag, startPoint x: 429, startPoint y: 216, endPoint x: 24, endPoint y: 8, distance: 455.0
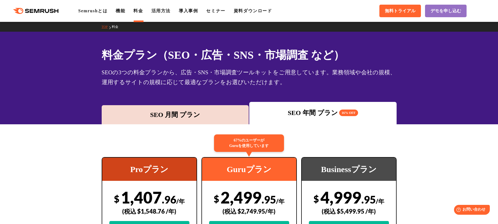
click at [4, 7] on div ".cls {fill: #FF642D;} .cls {fill: #FF642D;} Semrushとは 機能 料金 活用方法 導入事例 セミナー 資料ダウ…" at bounding box center [249, 11] width 498 height 16
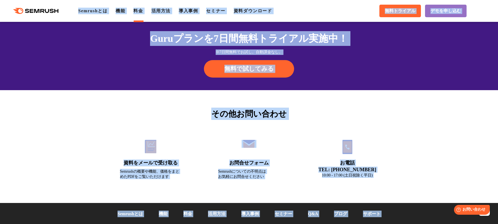
scroll to position [1866, 0]
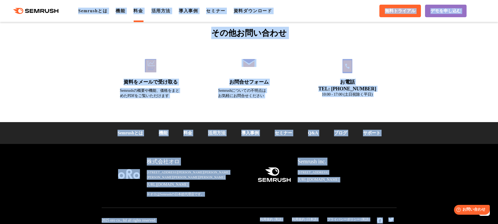
drag, startPoint x: 4, startPoint y: 7, endPoint x: 425, endPoint y: 220, distance: 471.8
click at [425, 220] on div "株式会社オロ 〒153-0063　東京都目黒区目黒3-9-1 目黒須田ビル https://www.oro.com/ja/ ※オロはSemrushの日本総代理…" at bounding box center [249, 186] width 498 height 85
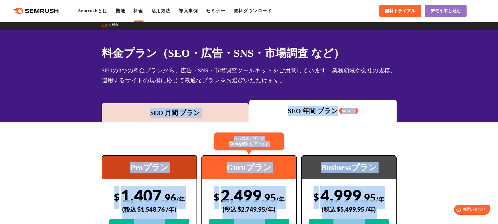
scroll to position [0, 0]
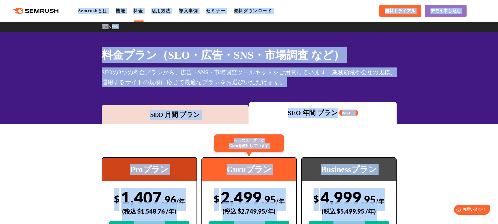
drag, startPoint x: 425, startPoint y: 220, endPoint x: 1, endPoint y: 2, distance: 476.9
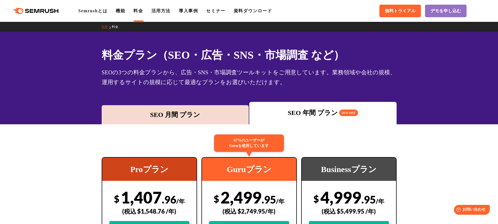
click at [4, 11] on div ".cls {fill: #FF642D;} .cls {fill: #FF642D;}" at bounding box center [39, 11] width 78 height 6
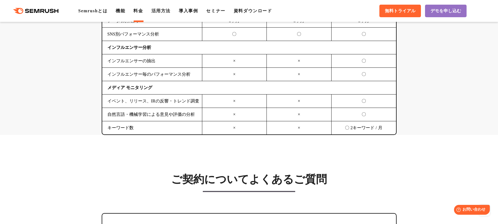
scroll to position [1866, 0]
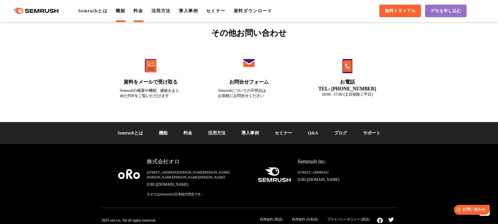
click at [125, 13] on li "機能" at bounding box center [121, 11] width 10 height 7
click at [125, 12] on link "機能" at bounding box center [121, 10] width 10 height 5
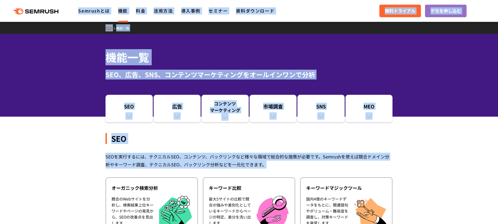
drag, startPoint x: 310, startPoint y: 165, endPoint x: 9, endPoint y: 11, distance: 338.5
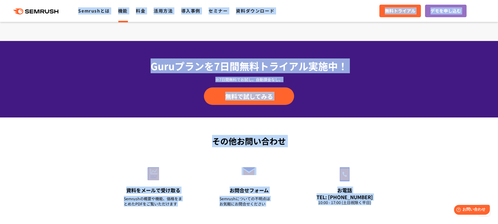
scroll to position [1877, 0]
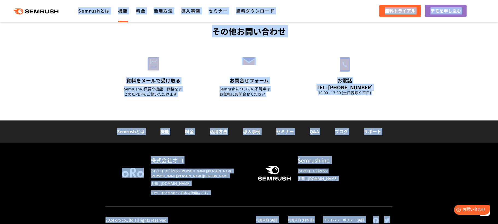
drag, startPoint x: 7, startPoint y: 5, endPoint x: 415, endPoint y: 231, distance: 466.6
click at [419, 219] on div "株式会社オロ 〒153-0063　東京都目黒区目黒3-9-1 目黒須田ビル https://www.oro.com/ja/ ※オロはSemrushの日本総代理…" at bounding box center [249, 186] width 498 height 86
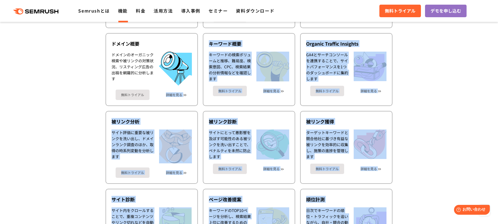
scroll to position [0, 0]
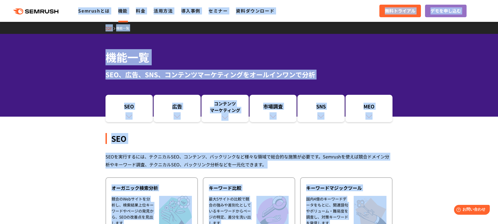
drag, startPoint x: 419, startPoint y: 219, endPoint x: 6, endPoint y: 6, distance: 464.6
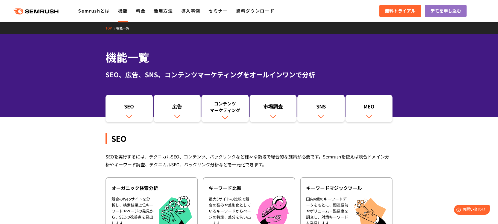
click at [5, 8] on div ".cls {fill: #FF642D;} .cls {fill: #FF642D;}" at bounding box center [39, 10] width 78 height 7
click at [23, 14] on icon ".cls {fill: #FF642D;}" at bounding box center [36, 11] width 62 height 6
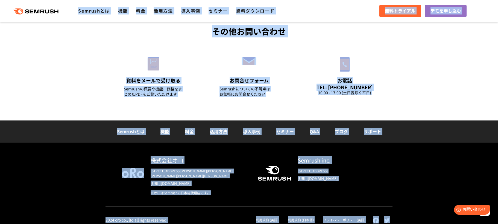
drag, startPoint x: 2, startPoint y: 5, endPoint x: 422, endPoint y: 214, distance: 469.4
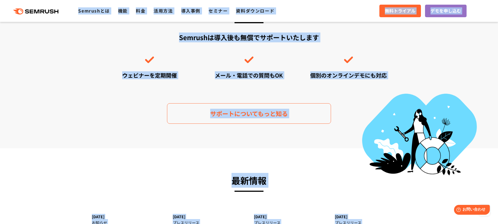
scroll to position [1564, 0]
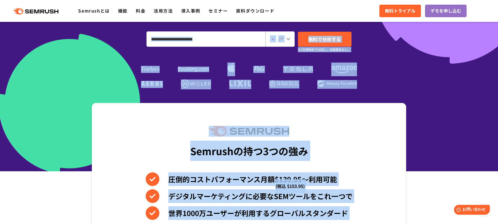
scroll to position [0, 0]
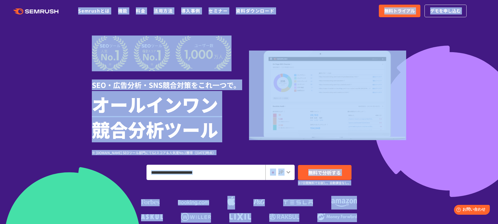
drag, startPoint x: 302, startPoint y: 167, endPoint x: 5, endPoint y: 7, distance: 337.5
drag, startPoint x: 393, startPoint y: 217, endPoint x: 15, endPoint y: 13, distance: 429.8
click at [126, 10] on link "機能" at bounding box center [123, 10] width 10 height 7
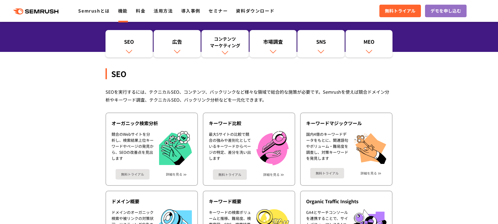
scroll to position [66, 0]
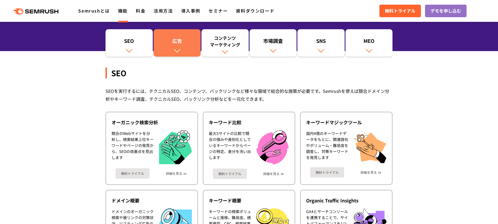
click at [173, 50] on img at bounding box center [176, 50] width 7 height 7
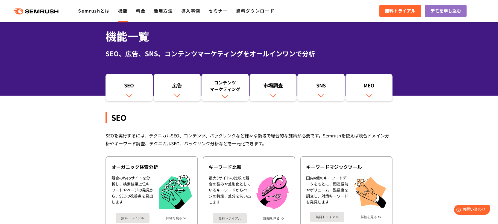
scroll to position [21, 0]
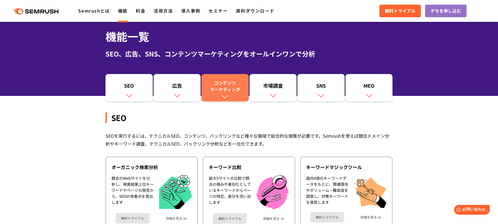
click at [234, 99] on link "コンテンツ マーケティング" at bounding box center [224, 87] width 47 height 27
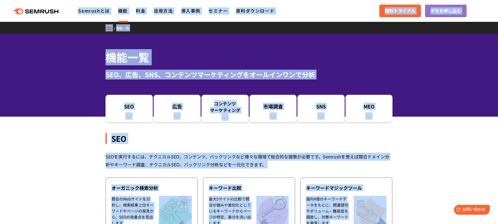
drag, startPoint x: 402, startPoint y: 218, endPoint x: 6, endPoint y: 11, distance: 446.8
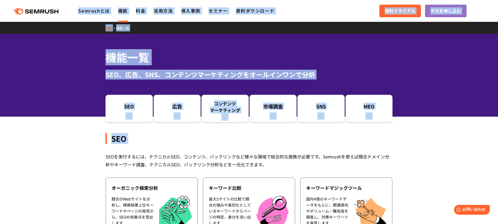
drag, startPoint x: 190, startPoint y: 145, endPoint x: 7, endPoint y: 8, distance: 228.6
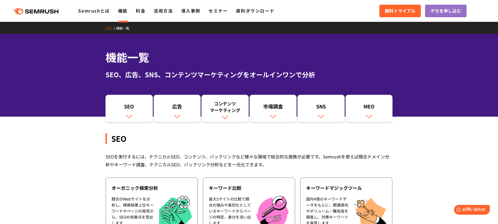
click at [4, 5] on div ".cls {fill: #FF642D;} .cls {fill: #FF642D;} Semrushとは 機能 料金 活用方法 導入事例 セミナー 資料ダウ…" at bounding box center [249, 11] width 498 height 16
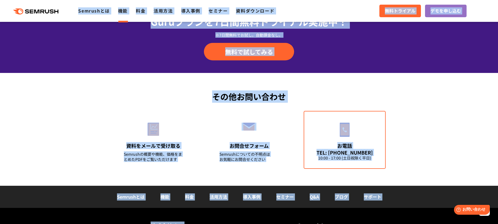
scroll to position [1877, 0]
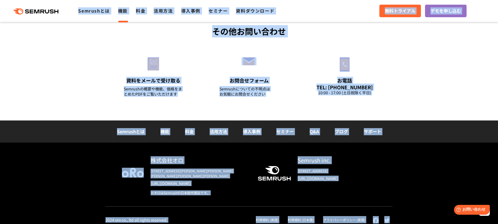
drag, startPoint x: 4, startPoint y: 5, endPoint x: 401, endPoint y: 217, distance: 449.7
click at [401, 217] on div "株式会社オロ [STREET_ADDRESS][PERSON_NAME][PERSON_NAME][PERSON_NAME][PERSON_NAME][PER…" at bounding box center [249, 186] width 498 height 86
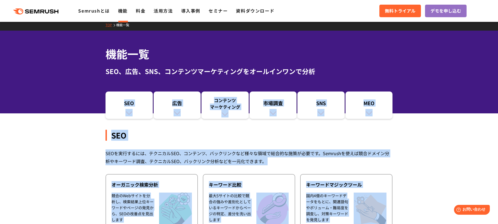
scroll to position [0, 0]
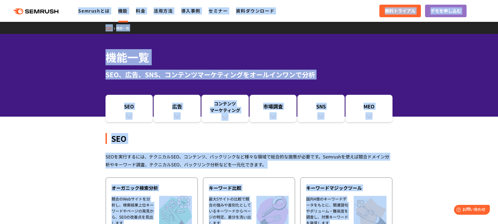
drag, startPoint x: 401, startPoint y: 218, endPoint x: 10, endPoint y: 2, distance: 446.3
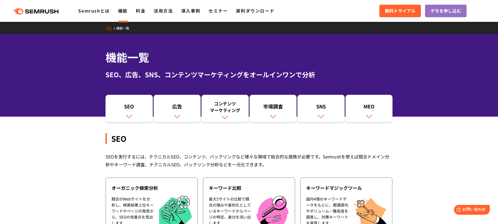
click at [9, 3] on div ".cls {fill: #FF642D;} .cls {fill: #FF642D;} Semrushとは 機能 料金 活用方法 導入事例 セミナー 資料ダウ…" at bounding box center [249, 11] width 498 height 16
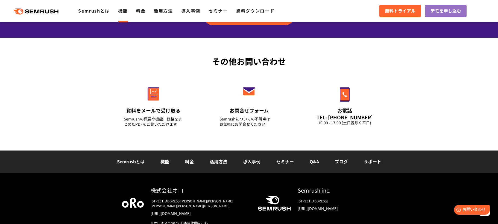
scroll to position [1877, 0]
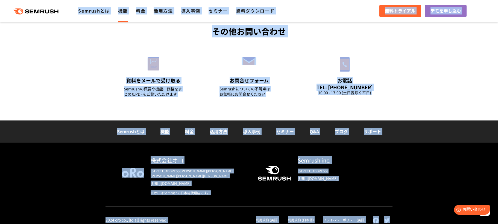
drag, startPoint x: 9, startPoint y: 3, endPoint x: 427, endPoint y: 220, distance: 471.1
click at [427, 220] on div "株式会社オロ [STREET_ADDRESS][PERSON_NAME][PERSON_NAME][PERSON_NAME][PERSON_NAME][PER…" at bounding box center [249, 186] width 498 height 86
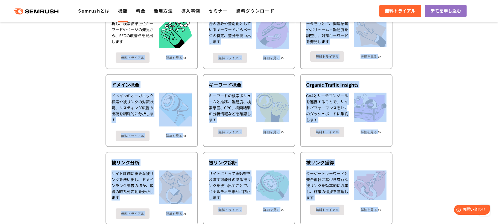
scroll to position [0, 0]
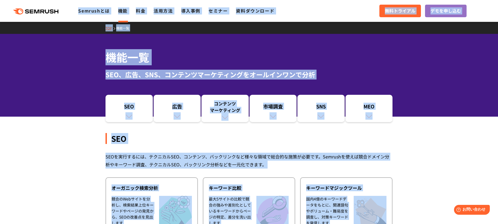
drag, startPoint x: 427, startPoint y: 220, endPoint x: 16, endPoint y: 5, distance: 463.8
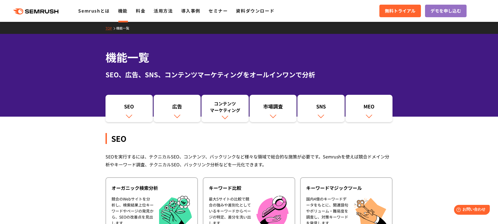
click at [5, 5] on div ".cls {fill: #FF642D;} .cls {fill: #FF642D;} Semrushとは 機能 料金 活用方法 導入事例 セミナー 資料ダウ…" at bounding box center [249, 11] width 498 height 16
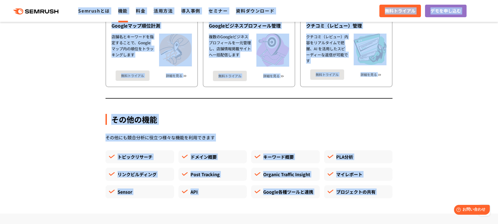
scroll to position [1877, 0]
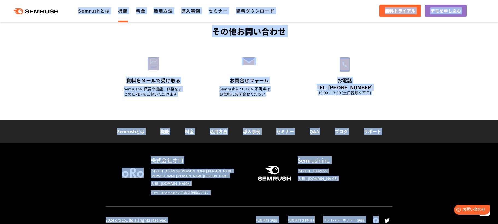
drag, startPoint x: 5, startPoint y: 5, endPoint x: 443, endPoint y: 211, distance: 483.6
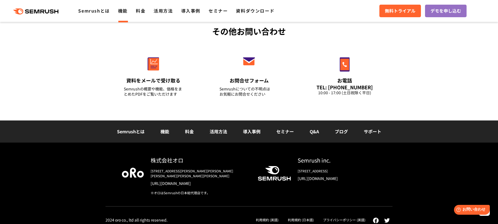
click at [443, 216] on div "株式会社オロ [STREET_ADDRESS][PERSON_NAME][PERSON_NAME][PERSON_NAME][PERSON_NAME][PER…" at bounding box center [249, 186] width 498 height 86
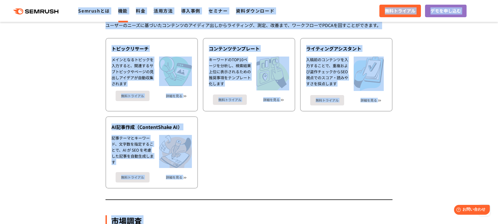
drag, startPoint x: 442, startPoint y: 219, endPoint x: 10, endPoint y: 13, distance: 479.1
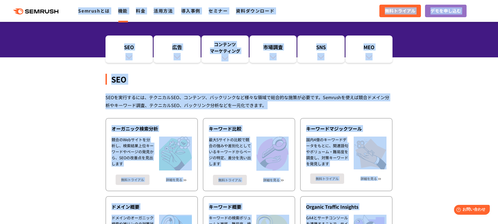
scroll to position [0, 0]
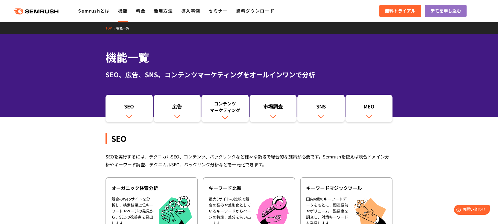
click at [10, 5] on div ".cls {fill: #FF642D;} .cls {fill: #FF642D;} Semrushとは 機能 料金 活用方法 導入事例 セミナー 資料ダウ…" at bounding box center [249, 11] width 498 height 16
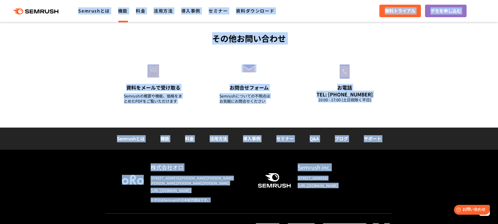
scroll to position [1877, 0]
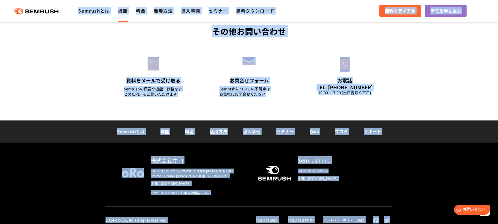
drag, startPoint x: 10, startPoint y: 5, endPoint x: 428, endPoint y: 218, distance: 469.4
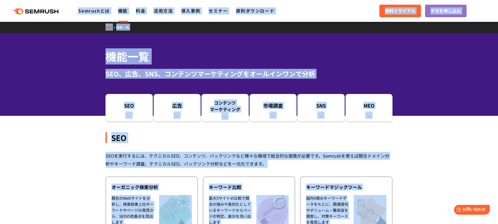
scroll to position [0, 0]
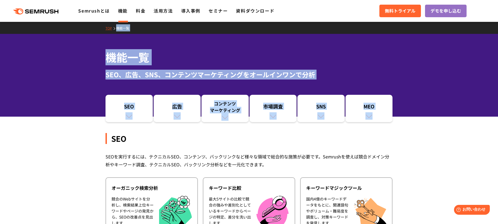
drag, startPoint x: 420, startPoint y: 131, endPoint x: 82, endPoint y: 32, distance: 352.1
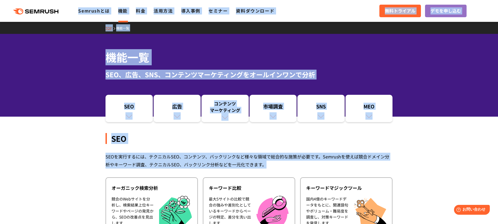
drag, startPoint x: 360, startPoint y: 168, endPoint x: 11, endPoint y: 9, distance: 383.4
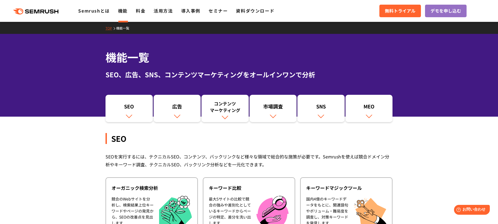
click at [7, 4] on div ".cls {fill: #FF642D;} .cls {fill: #FF642D;} Semrushとは 機能 料金 活用方法 導入事例 セミナー 資料ダウ…" at bounding box center [249, 11] width 498 height 16
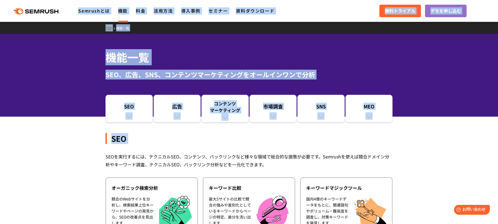
drag, startPoint x: 7, startPoint y: 4, endPoint x: 285, endPoint y: 151, distance: 314.5
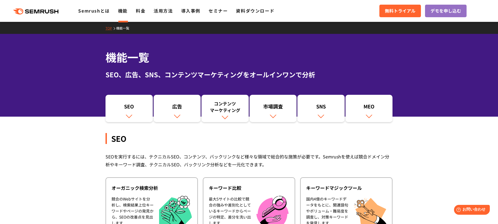
click at [284, 165] on div "SEOを実行するには、テクニカルSEO、コンテンツ、バックリンクなど様々な領域で総合的な施策が必要です。Semrushを使えば競合ドメイン分析やキーワード調査…" at bounding box center [248, 161] width 287 height 16
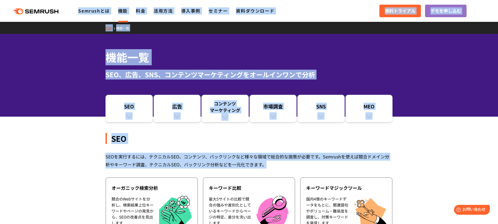
drag, startPoint x: 284, startPoint y: 165, endPoint x: 15, endPoint y: 8, distance: 311.4
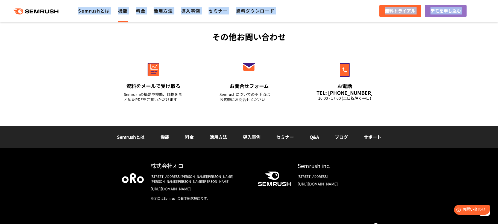
scroll to position [1877, 0]
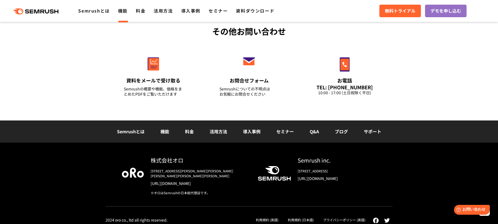
click at [410, 110] on div "その他お問い合わせ 資料をメールで受け取る Semrushの概要や機能、価格をまとめたPDFをご覧いただけます お問合せフォーム Semrushについての不明…" at bounding box center [249, 64] width 498 height 113
